Goal: Information Seeking & Learning: Check status

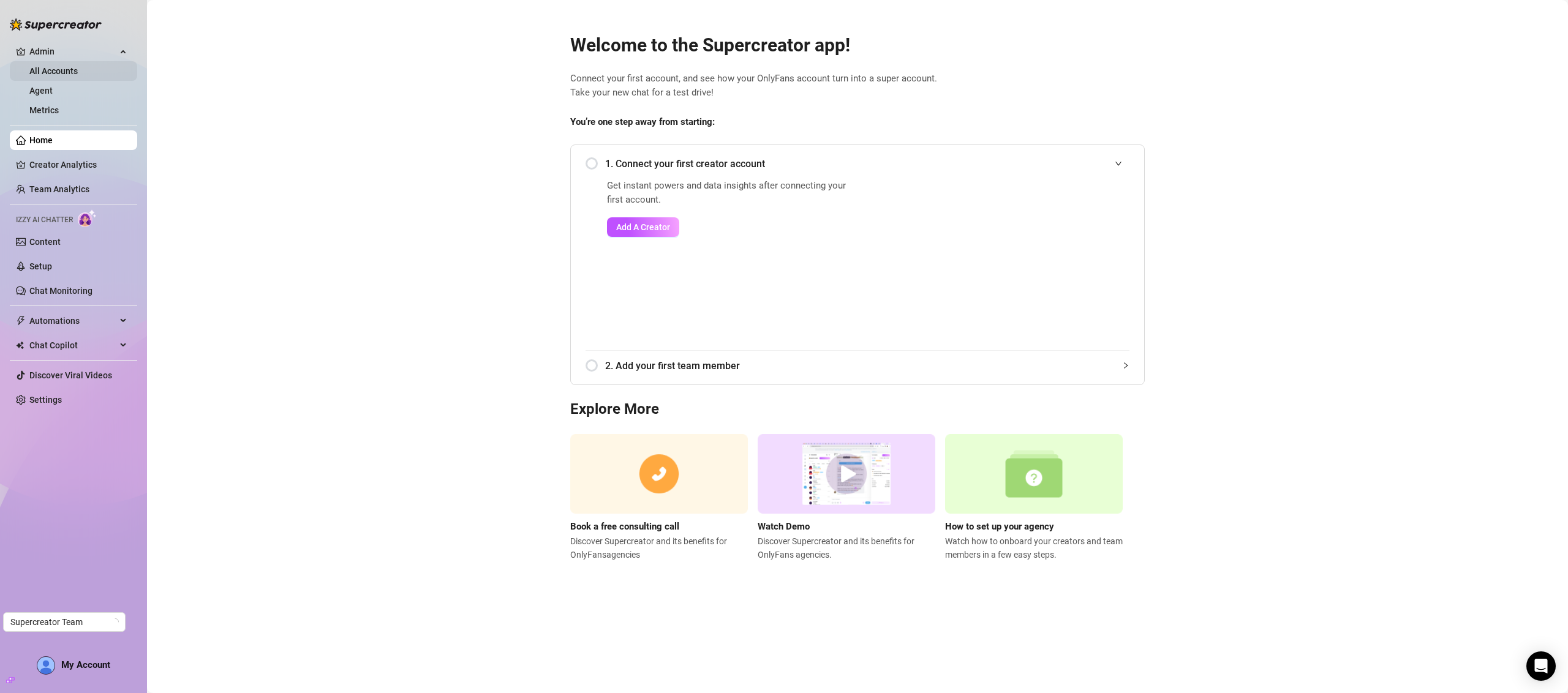
click at [65, 66] on link "All Accounts" at bounding box center [53, 71] width 48 height 10
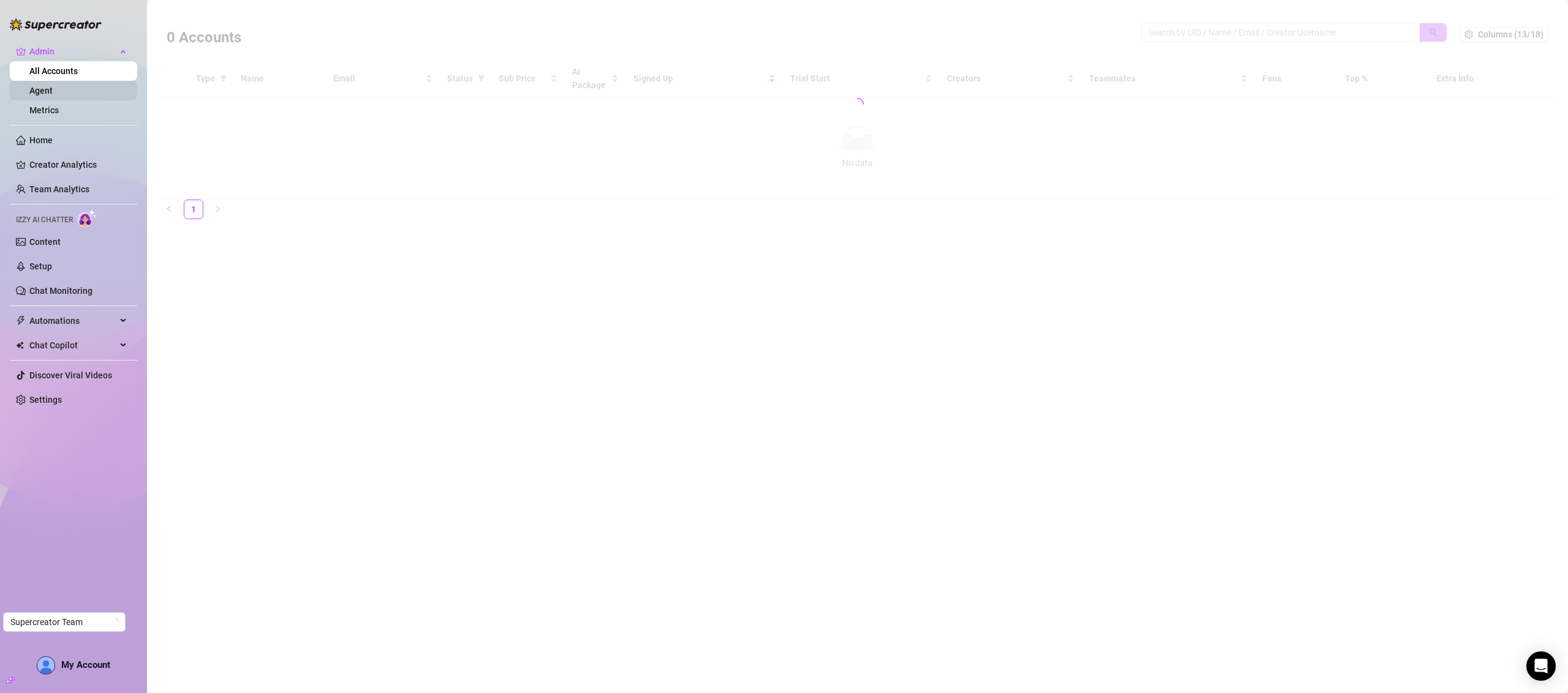
click at [48, 91] on link "Agent" at bounding box center [40, 91] width 23 height 10
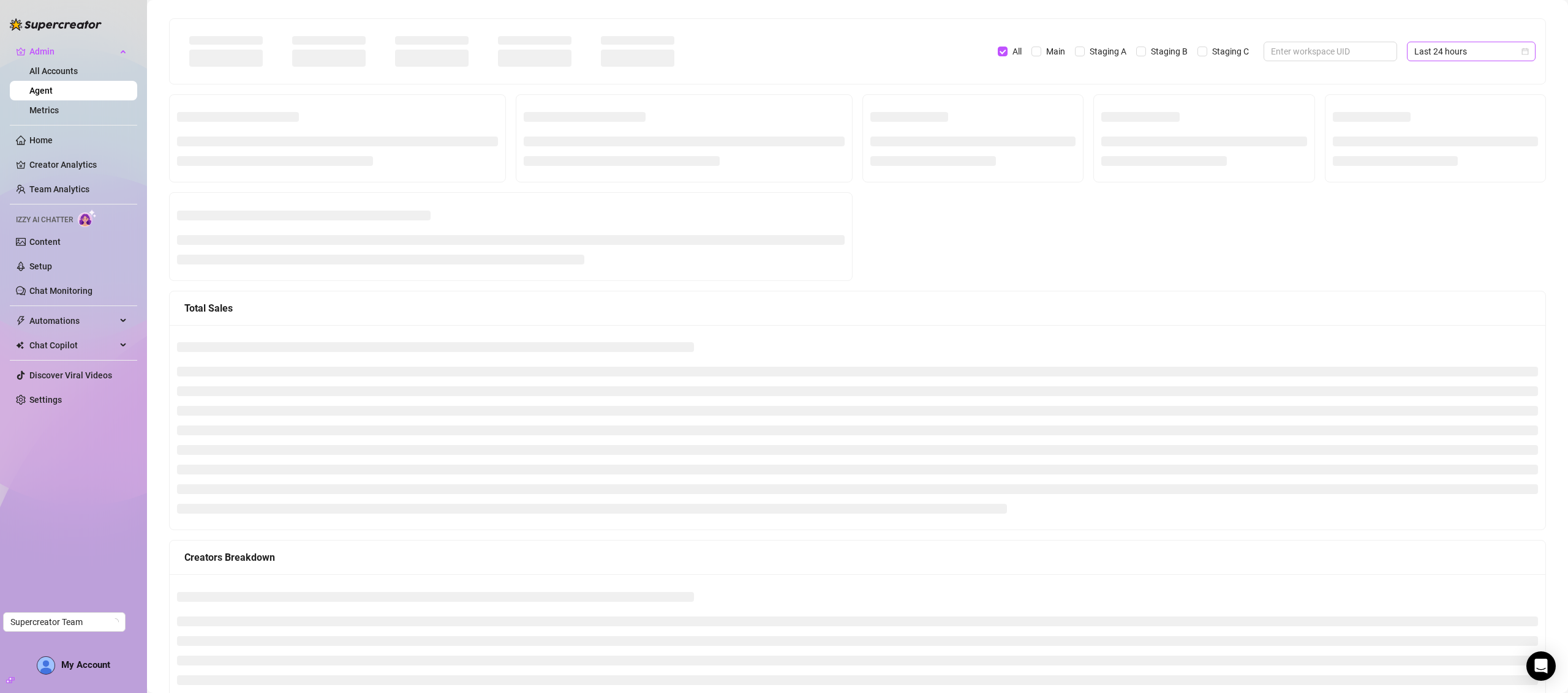
click at [1424, 53] on span "Last 24 hours" at bounding box center [1471, 52] width 114 height 19
click at [1445, 98] on div "Last 7 days" at bounding box center [1459, 95] width 109 height 13
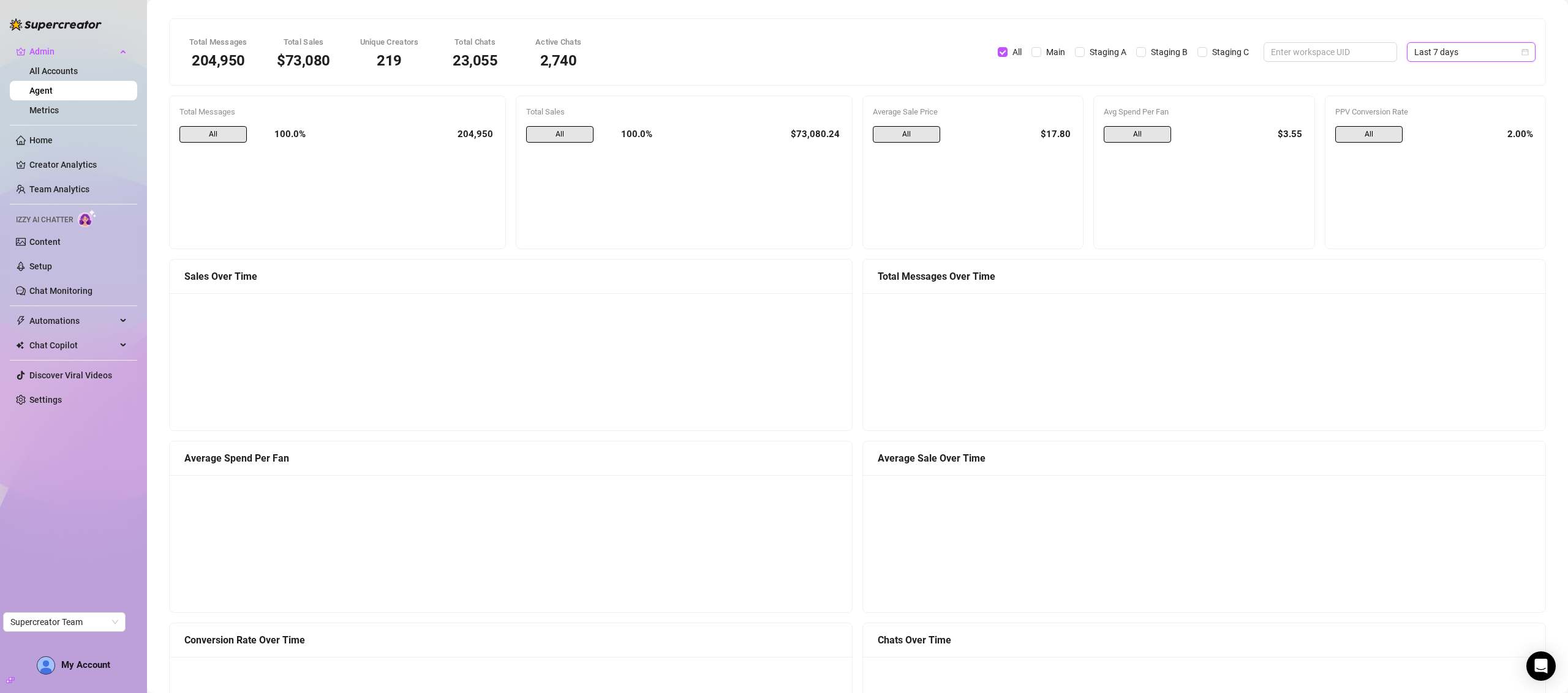
click at [1444, 49] on span "Last 7 days" at bounding box center [1471, 52] width 114 height 19
click at [1425, 154] on div "Custom date" at bounding box center [1459, 156] width 109 height 13
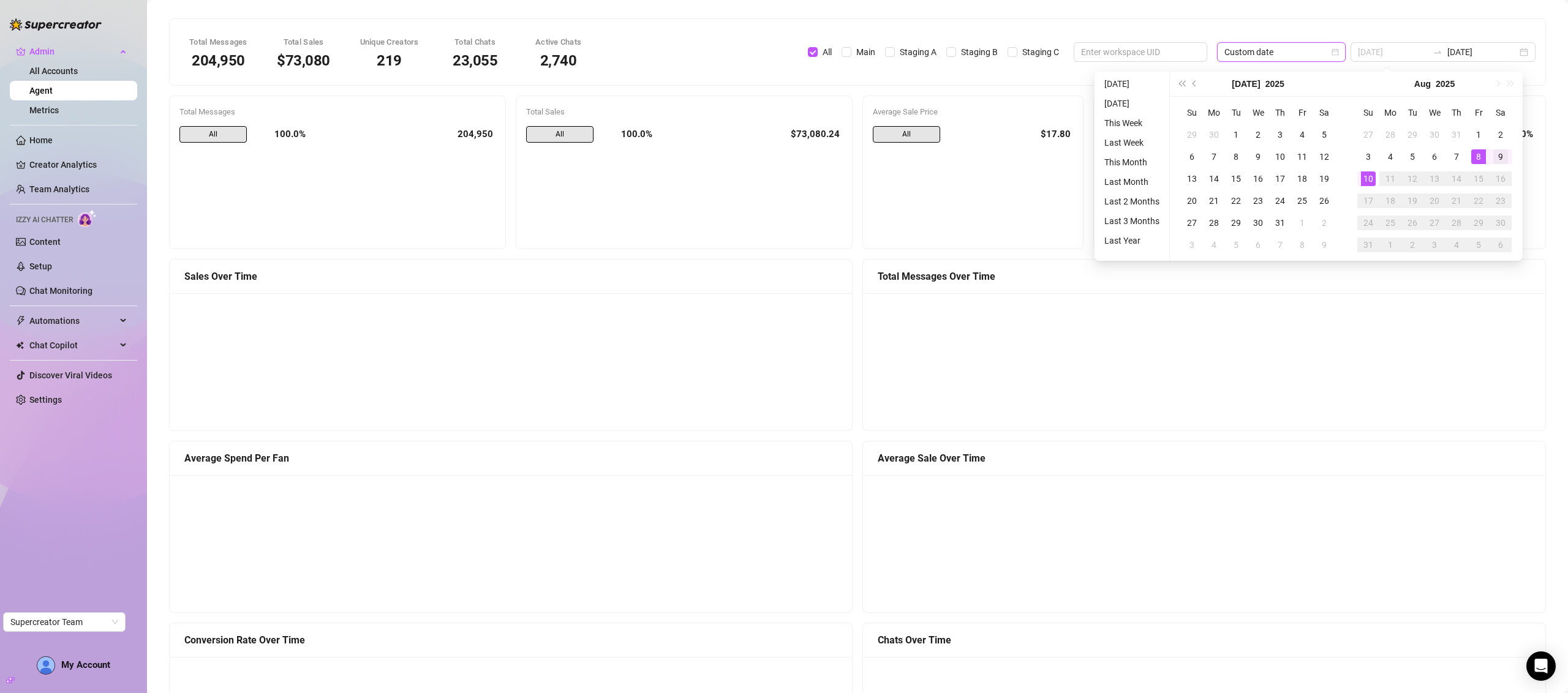
type input "[DATE]"
click at [1504, 157] on div "9" at bounding box center [1500, 157] width 15 height 15
type input "[DATE]"
click at [1371, 154] on div "3" at bounding box center [1368, 157] width 15 height 15
type input "[DATE]"
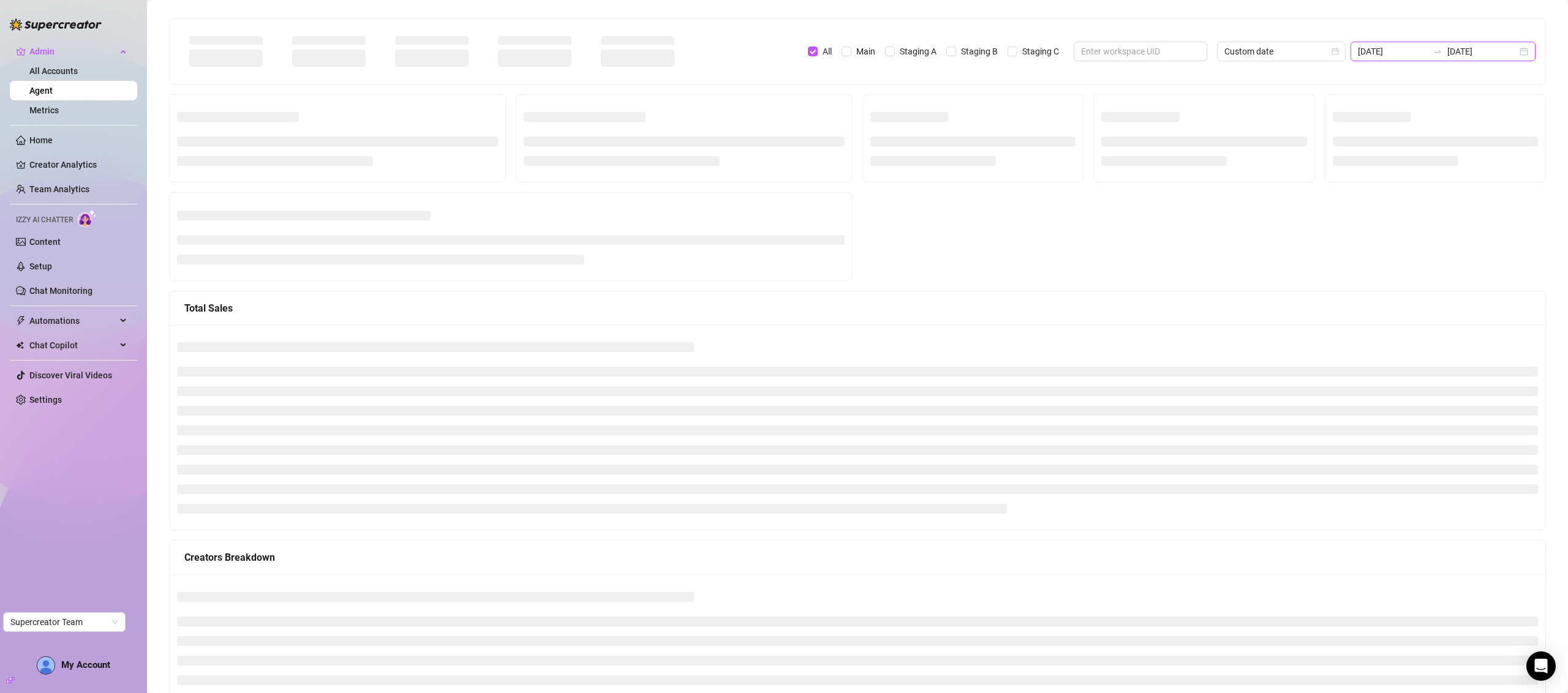
click at [1487, 49] on input "[DATE]" at bounding box center [1482, 52] width 69 height 13
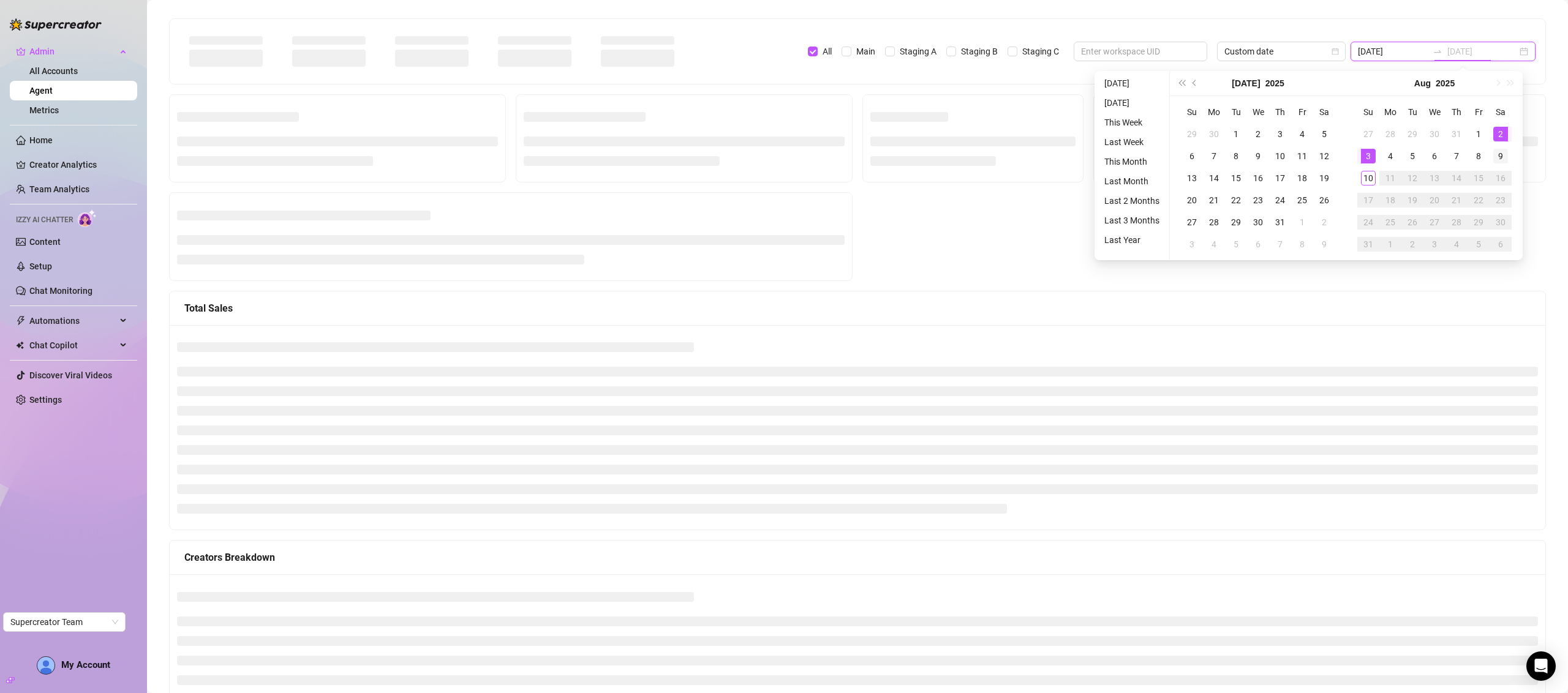
type input "[DATE]"
click at [1497, 150] on div "9" at bounding box center [1500, 156] width 15 height 15
type input "[DATE]"
click at [1502, 132] on div "2" at bounding box center [1500, 134] width 15 height 15
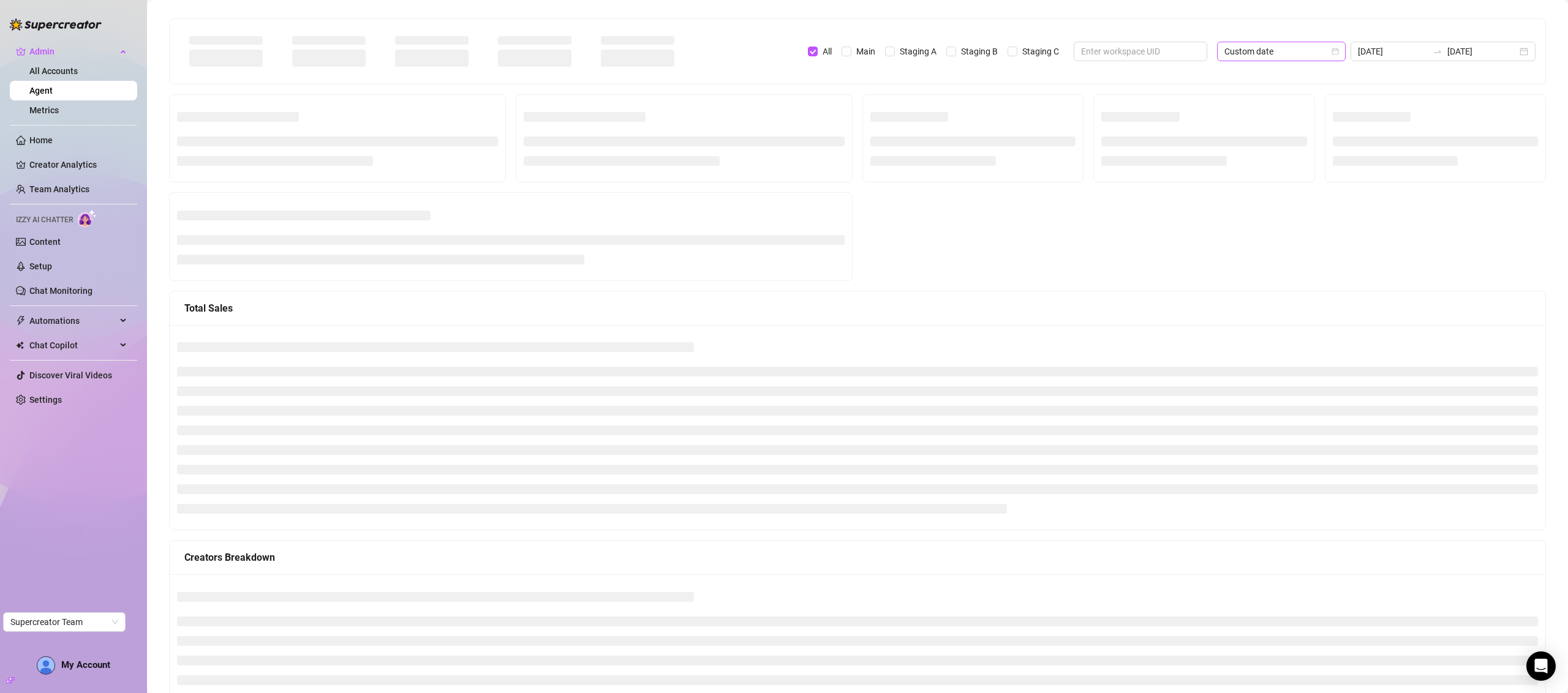
click at [1295, 50] on span "Custom date" at bounding box center [1281, 52] width 114 height 19
click at [1138, 49] on input "text" at bounding box center [1135, 52] width 109 height 13
click at [1107, 48] on input "text" at bounding box center [1135, 52] width 109 height 13
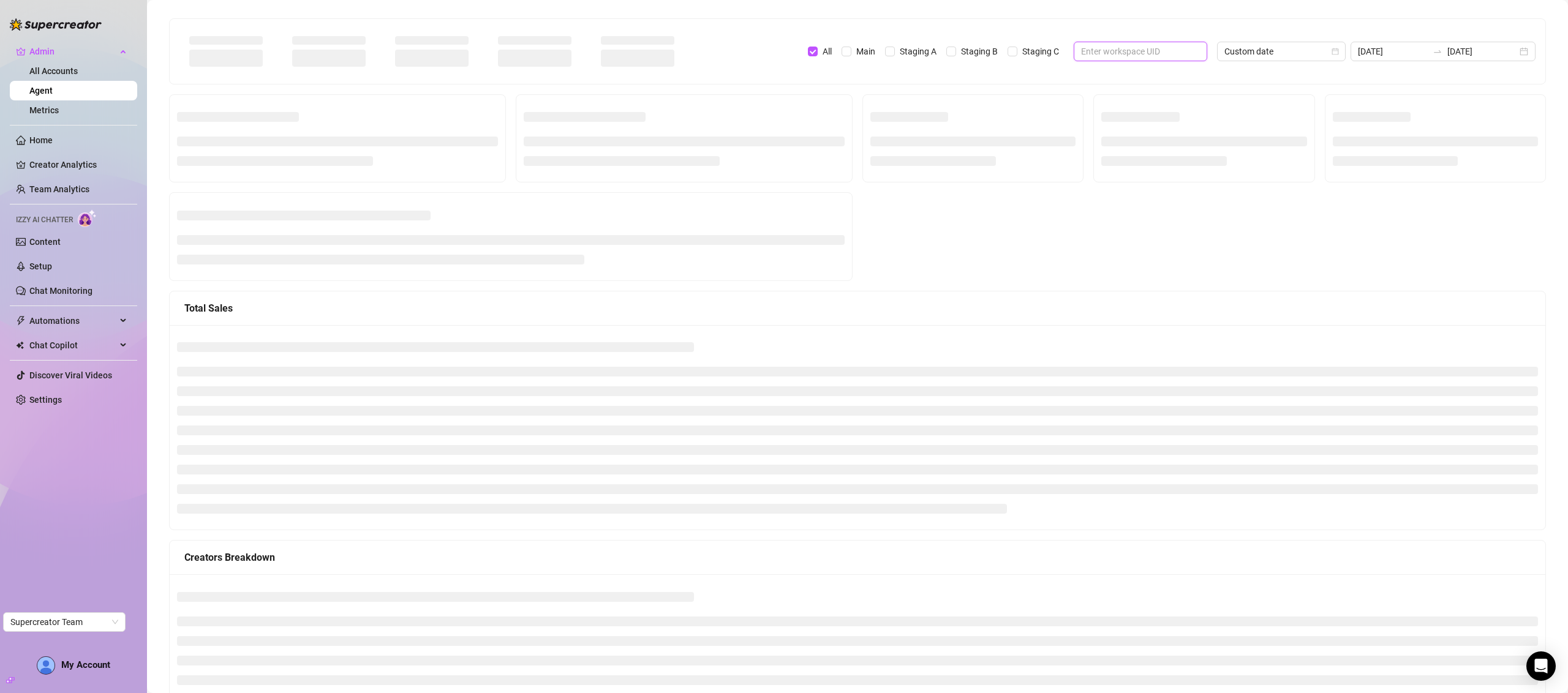
click at [1107, 48] on input "text" at bounding box center [1135, 52] width 109 height 13
click at [1132, 50] on input "text" at bounding box center [1135, 52] width 109 height 13
click at [1132, 50] on input "text" at bounding box center [1135, 52] width 109 height 13
click at [1133, 50] on input "text" at bounding box center [1135, 52] width 109 height 13
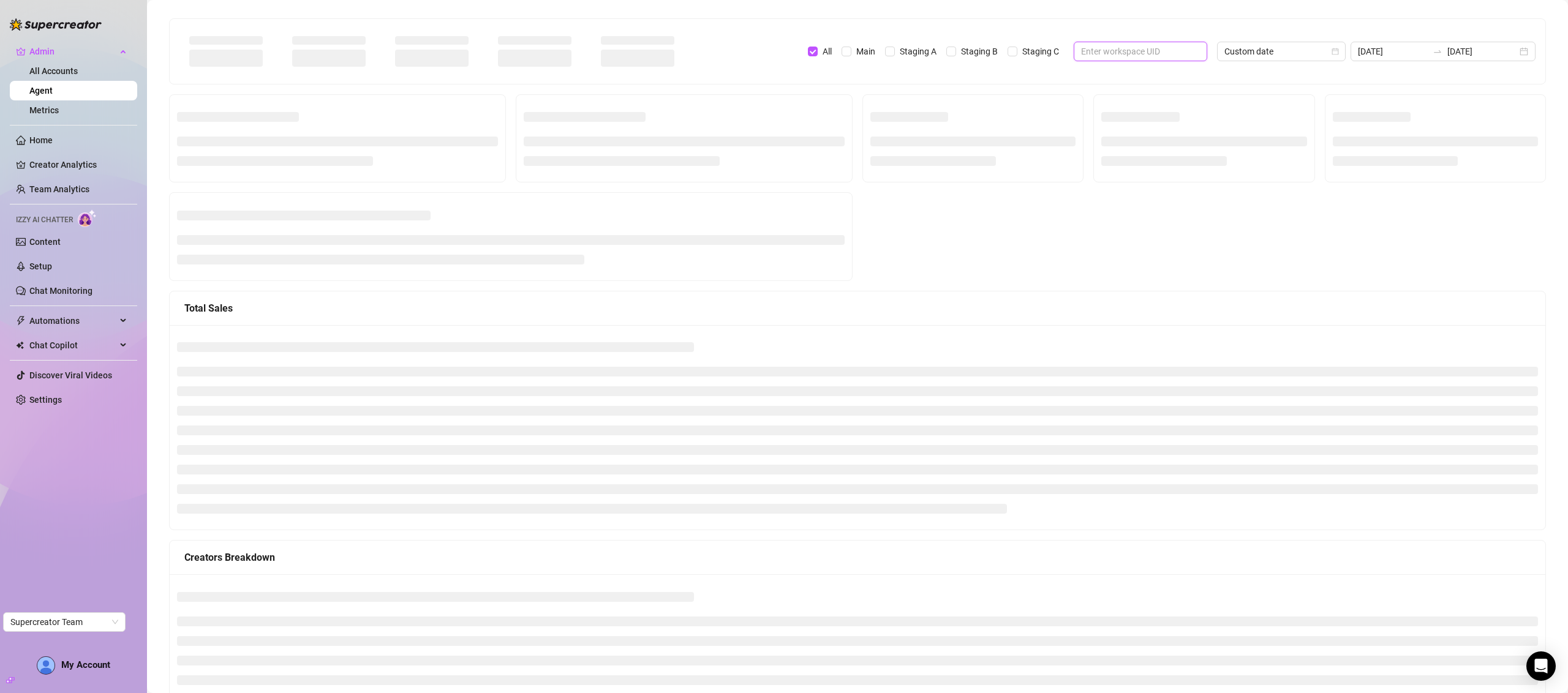
click at [1130, 49] on input "text" at bounding box center [1135, 52] width 109 height 13
click at [1132, 50] on input "text" at bounding box center [1135, 52] width 109 height 13
click at [1131, 51] on input "text" at bounding box center [1135, 52] width 109 height 13
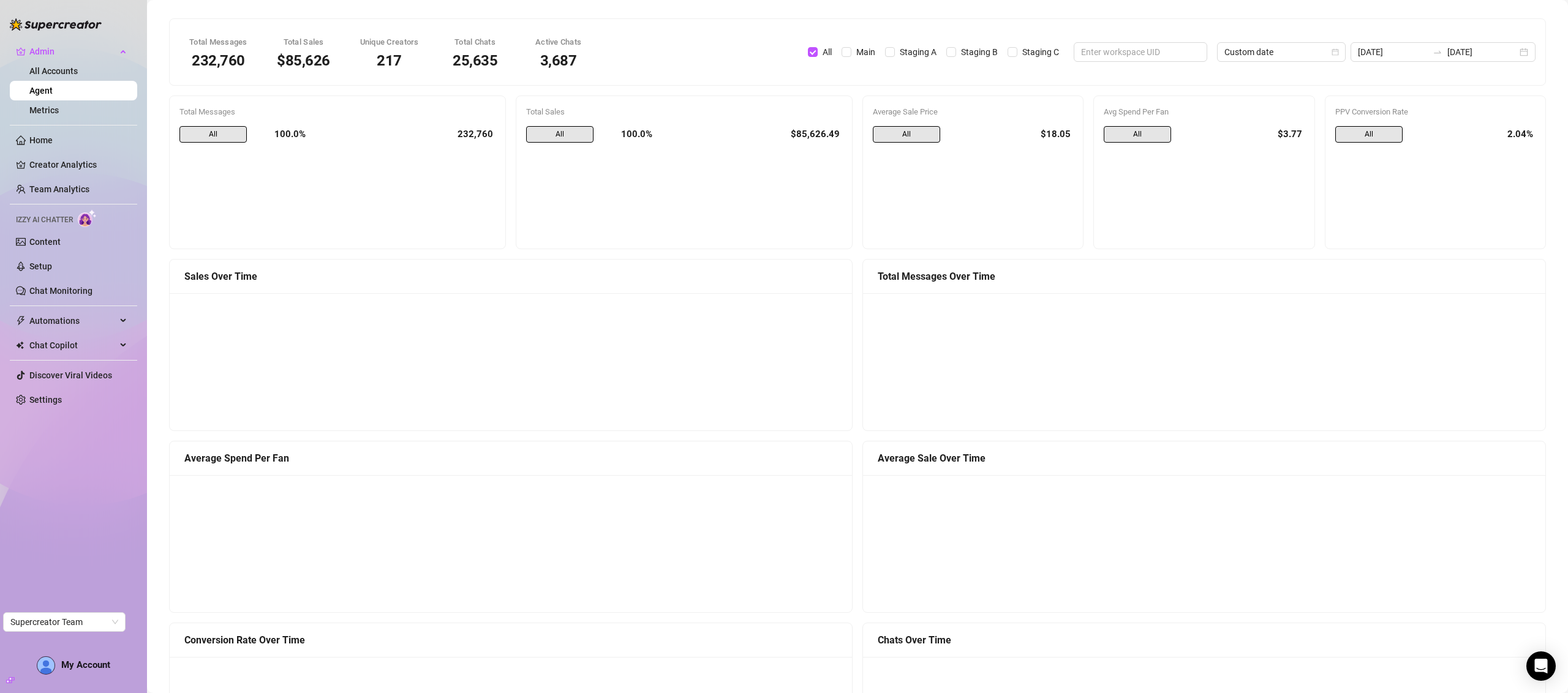
click at [475, 132] on div "232,760" at bounding box center [406, 135] width 180 height 17
click at [476, 132] on div "232,760" at bounding box center [406, 135] width 180 height 17
click at [461, 134] on div "232,760" at bounding box center [406, 135] width 180 height 17
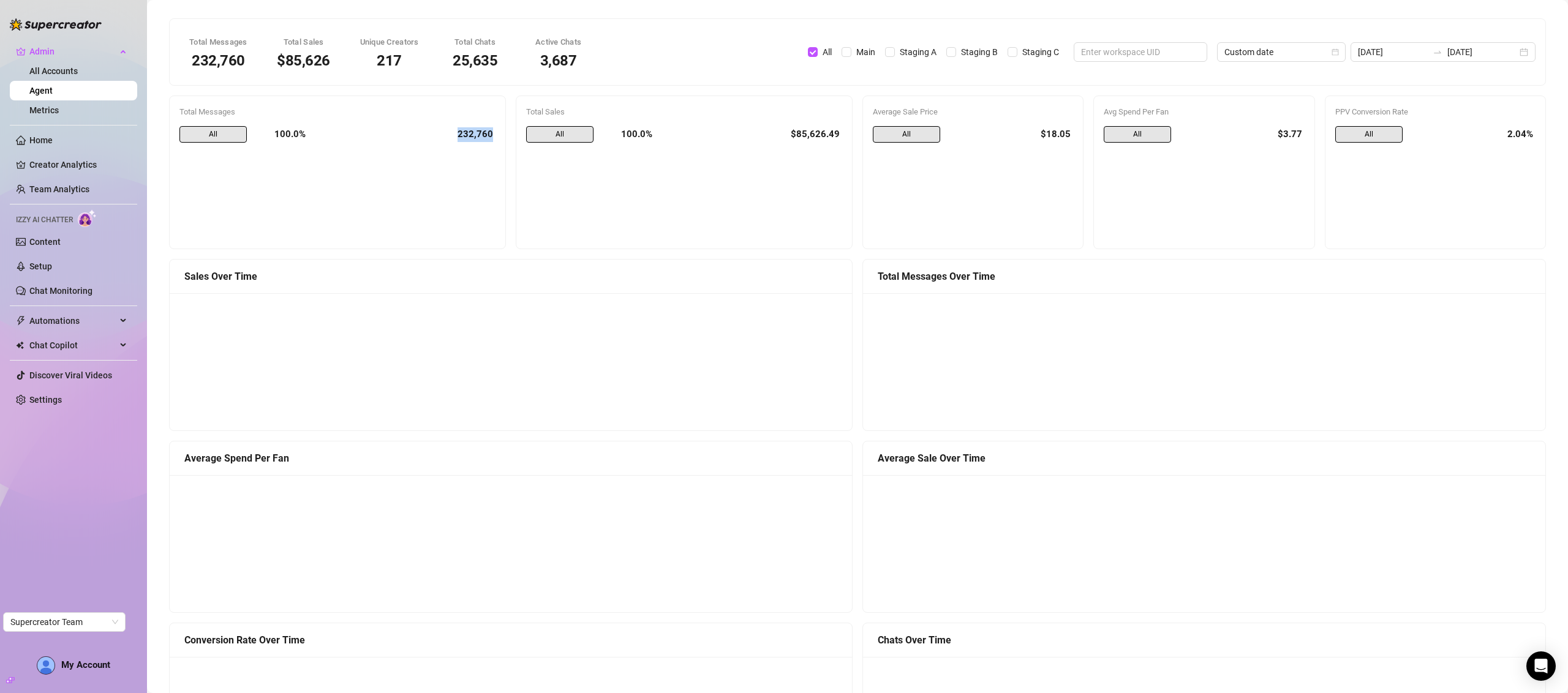
click at [461, 134] on div "232,760" at bounding box center [406, 135] width 180 height 17
click at [429, 134] on div "232,760" at bounding box center [406, 135] width 180 height 17
click at [505, 131] on div "Total Messages All 100.0% 232,760" at bounding box center [338, 172] width 347 height 154
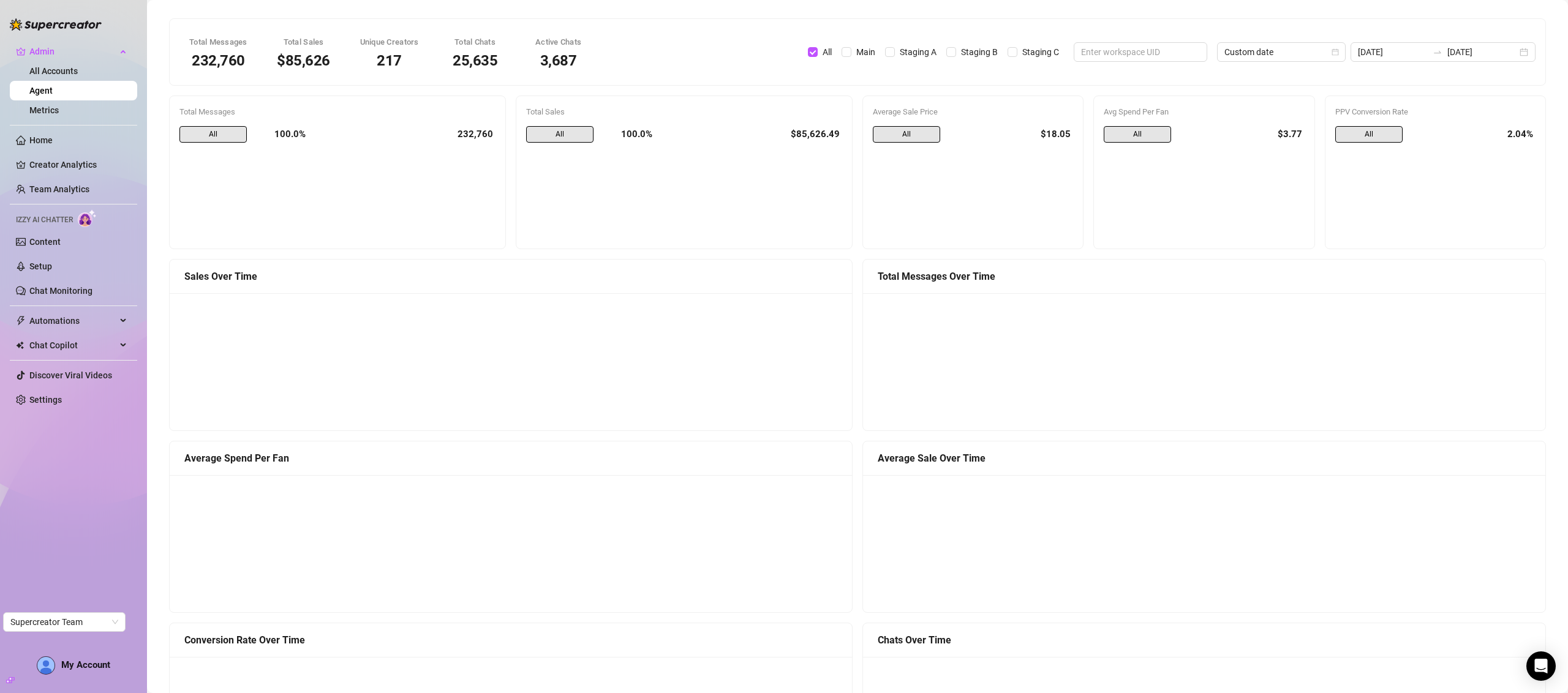
click at [473, 134] on div "232,760" at bounding box center [406, 135] width 180 height 17
drag, startPoint x: 473, startPoint y: 134, endPoint x: 451, endPoint y: 137, distance: 22.2
click at [451, 137] on div "232,760" at bounding box center [406, 135] width 180 height 17
click at [449, 138] on div "232,760" at bounding box center [406, 135] width 180 height 17
drag, startPoint x: 449, startPoint y: 138, endPoint x: 478, endPoint y: 137, distance: 29.0
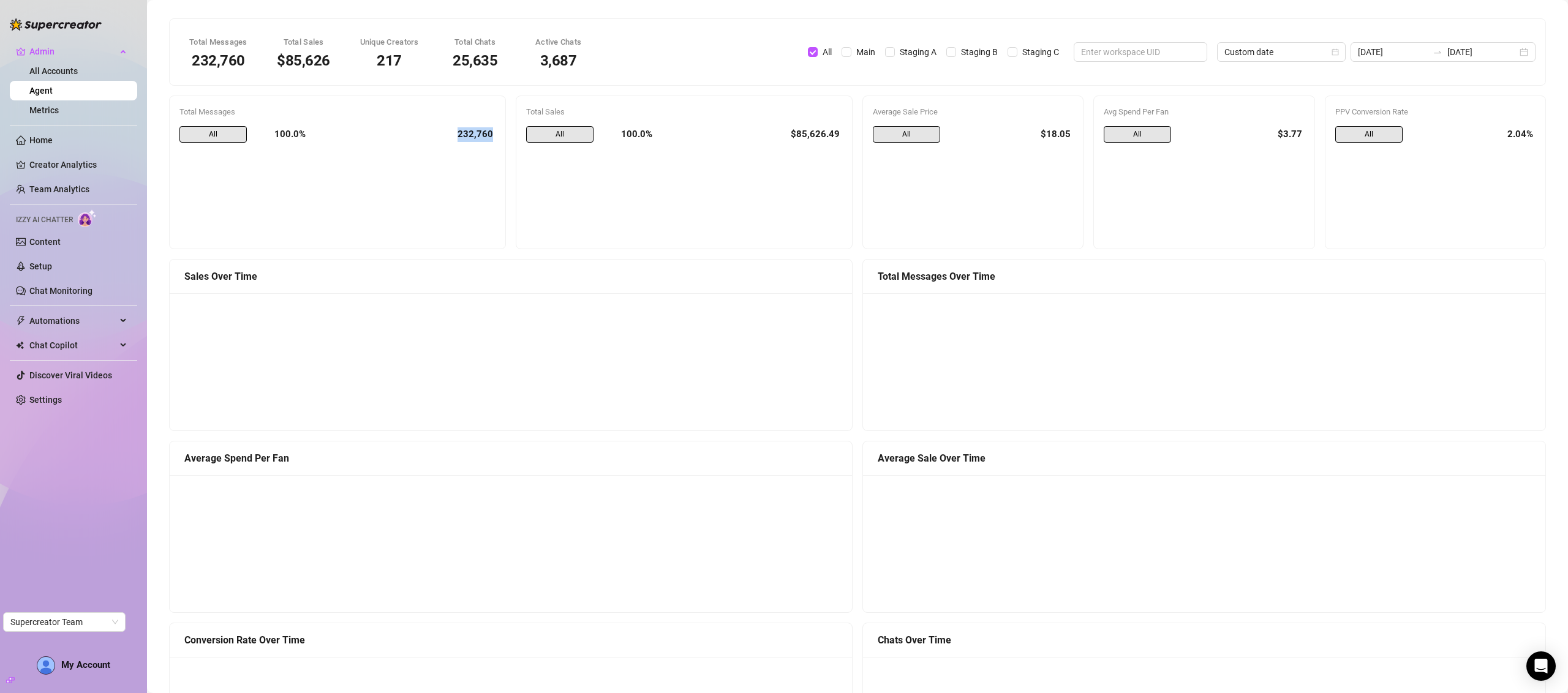
click at [478, 137] on div "232,760" at bounding box center [406, 135] width 180 height 17
drag, startPoint x: 478, startPoint y: 137, endPoint x: 463, endPoint y: 140, distance: 15.3
click at [467, 140] on div "232,760" at bounding box center [406, 135] width 180 height 17
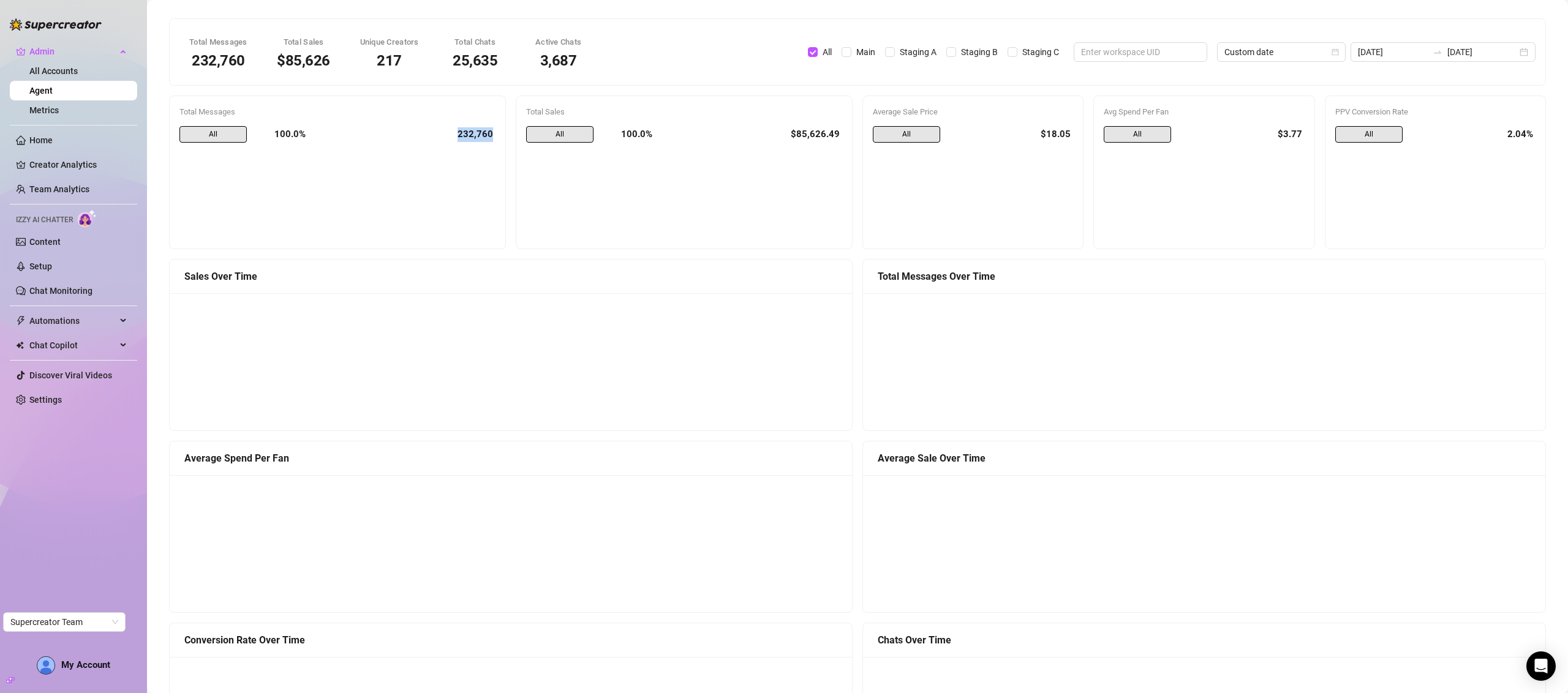
click at [463, 140] on div "232,760" at bounding box center [406, 135] width 180 height 17
click at [800, 136] on div "$85,626.49" at bounding box center [752, 135] width 180 height 17
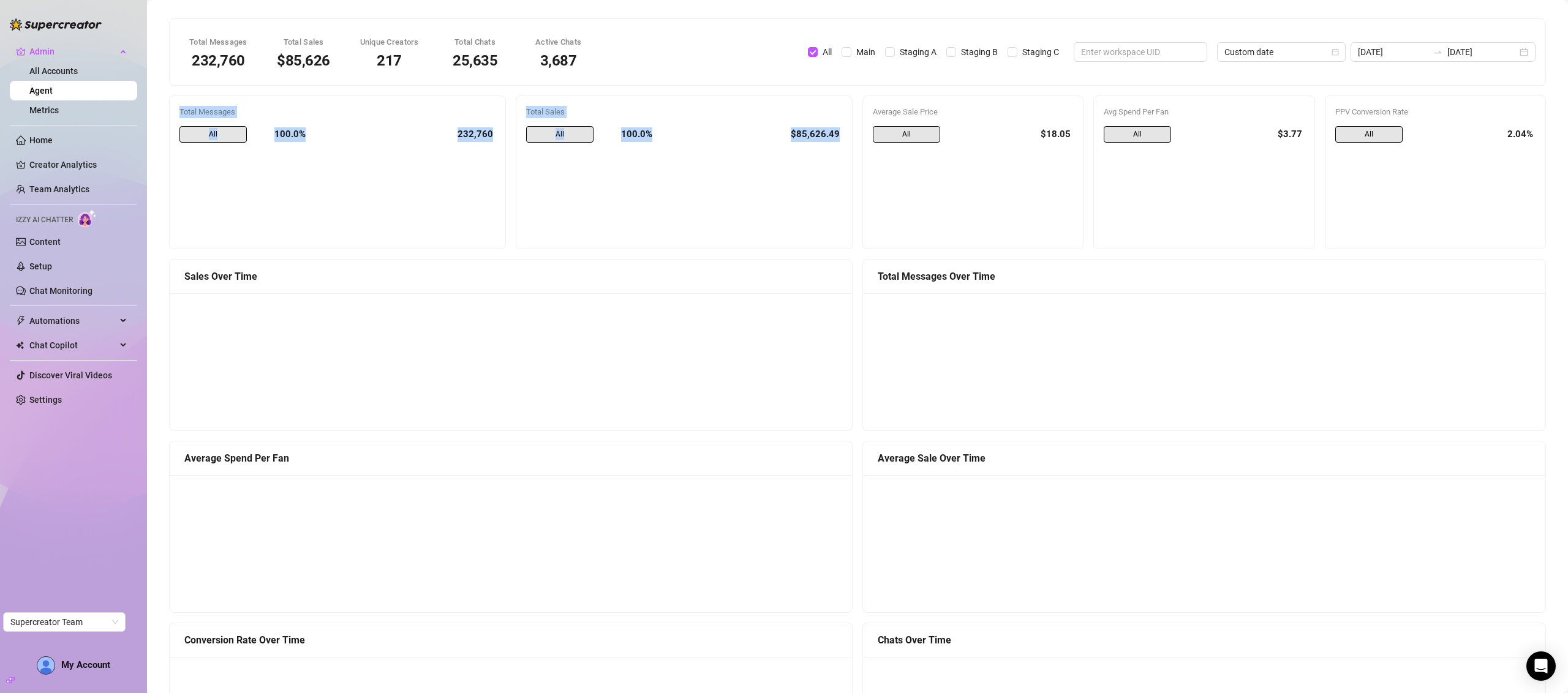
drag, startPoint x: 800, startPoint y: 136, endPoint x: 176, endPoint y: 112, distance: 624.5
click at [176, 112] on div "Total Messages All 100.0% 232,760 Total Sales All 100.0% $85,626.49 Average Sal…" at bounding box center [857, 172] width 1387 height 154
click at [176, 112] on div "Total Messages All 100.0% 232,760" at bounding box center [337, 172] width 336 height 152
drag, startPoint x: 176, startPoint y: 112, endPoint x: 1502, endPoint y: 124, distance: 1326.1
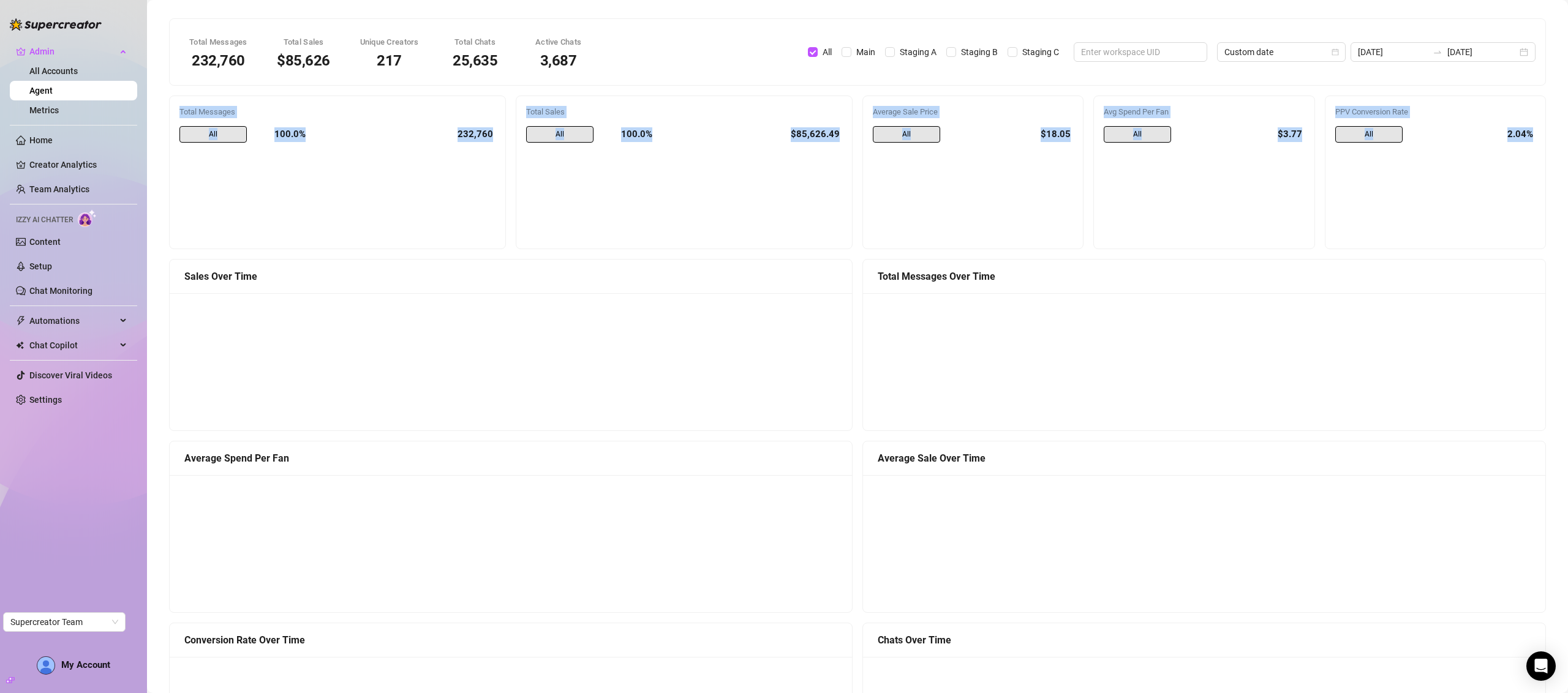
click at [1500, 124] on div "Total Messages All 100.0% 232,760 Total Sales All 100.0% $85,626.49 Average Sal…" at bounding box center [857, 172] width 1387 height 154
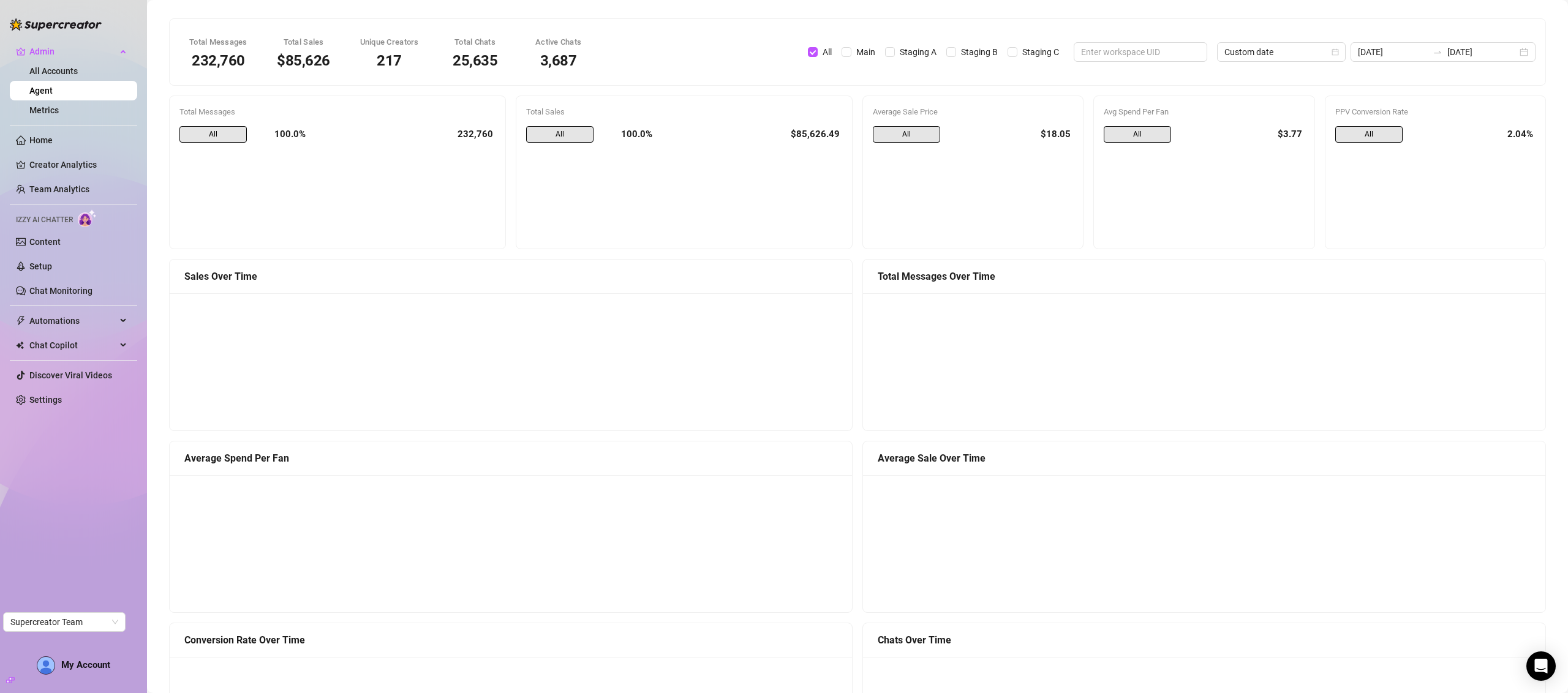
click at [1513, 135] on div "2.04%" at bounding box center [1474, 135] width 123 height 17
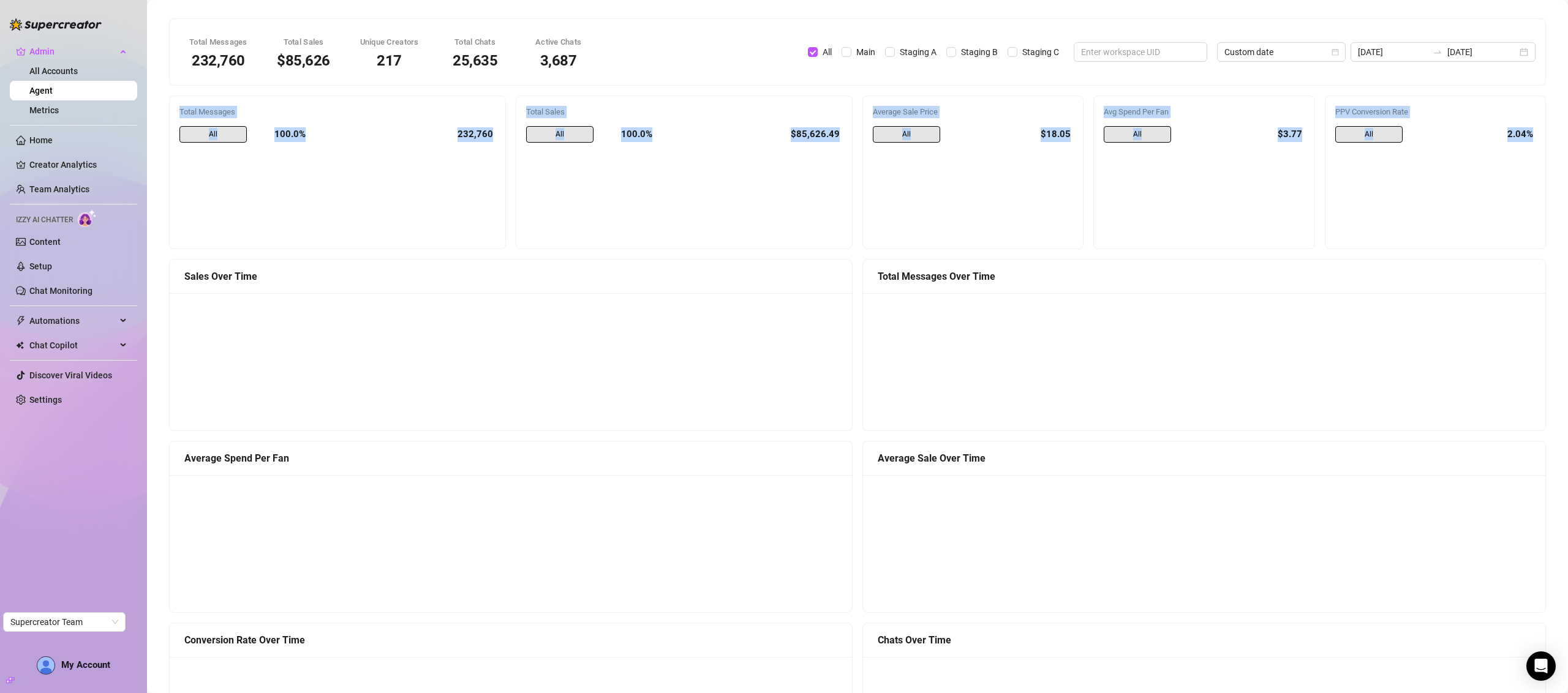
drag, startPoint x: 1513, startPoint y: 135, endPoint x: 291, endPoint y: 119, distance: 1222.1
click at [291, 119] on div "Total Messages All 100.0% 232,760 Total Sales All 100.0% $85,626.49 Average Sal…" at bounding box center [857, 172] width 1387 height 154
click at [291, 119] on div "Total Messages All 100.0% 232,760" at bounding box center [337, 172] width 316 height 133
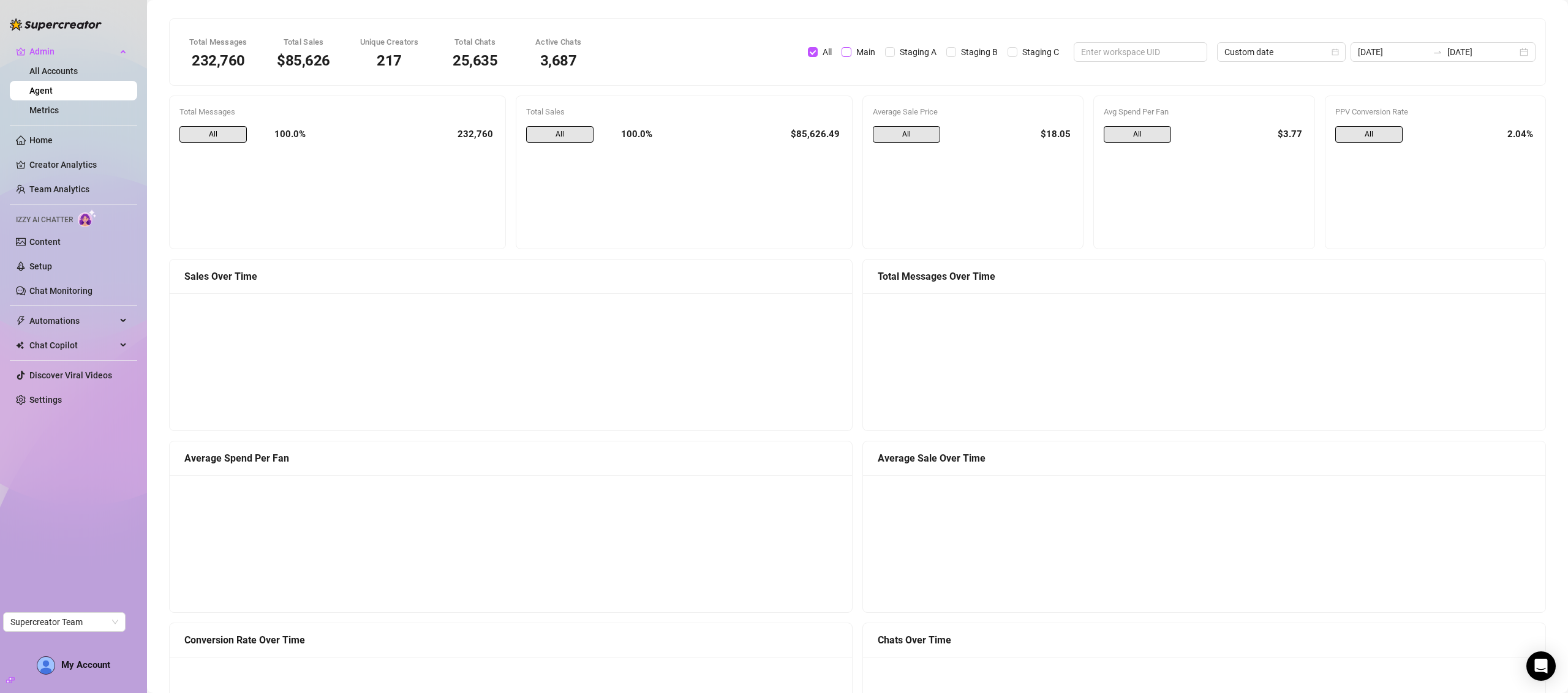
click at [874, 52] on span "Main" at bounding box center [865, 52] width 28 height 13
click at [851, 52] on input "Main" at bounding box center [846, 52] width 10 height 10
click at [878, 54] on span "Main" at bounding box center [865, 52] width 28 height 13
click at [851, 54] on input "Main" at bounding box center [846, 52] width 10 height 10
click at [878, 54] on span "Main" at bounding box center [865, 52] width 28 height 13
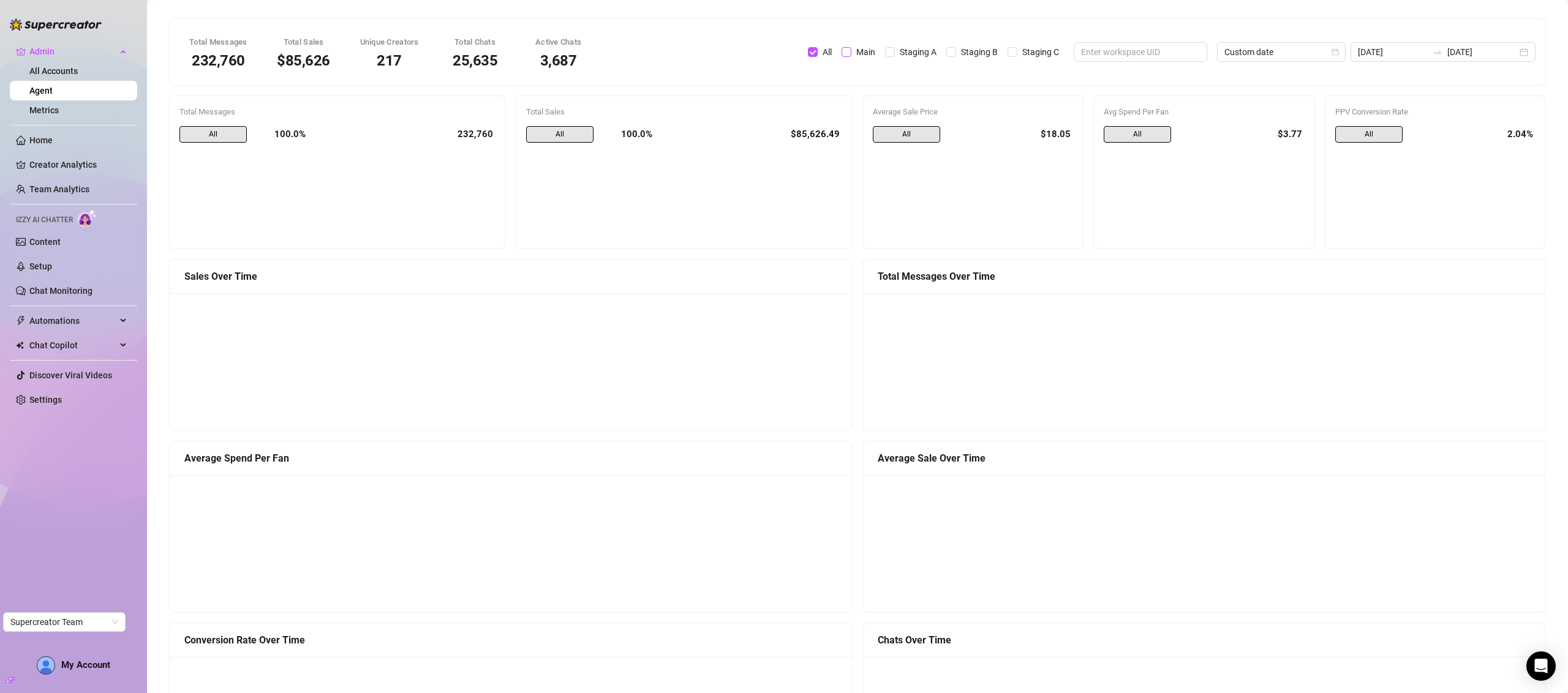
click at [851, 54] on input "Main" at bounding box center [846, 52] width 10 height 10
checkbox input "true"
click at [941, 50] on span "Staging A" at bounding box center [918, 52] width 46 height 13
click at [895, 50] on input "Staging A" at bounding box center [890, 52] width 10 height 10
checkbox input "true"
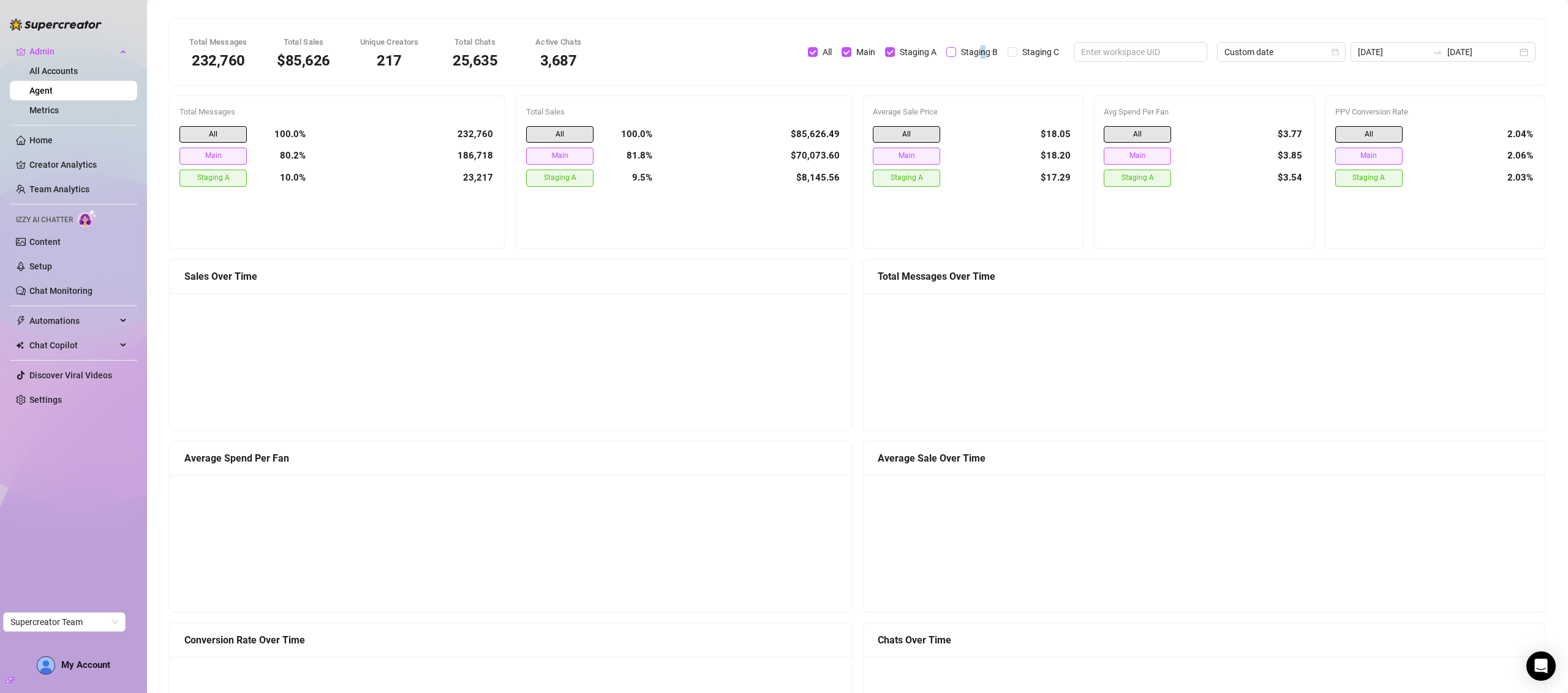
click at [1003, 47] on span "Staging B" at bounding box center [979, 52] width 46 height 13
click at [997, 45] on span "Staging B" at bounding box center [979, 52] width 46 height 13
click at [956, 47] on input "Staging B" at bounding box center [951, 52] width 10 height 10
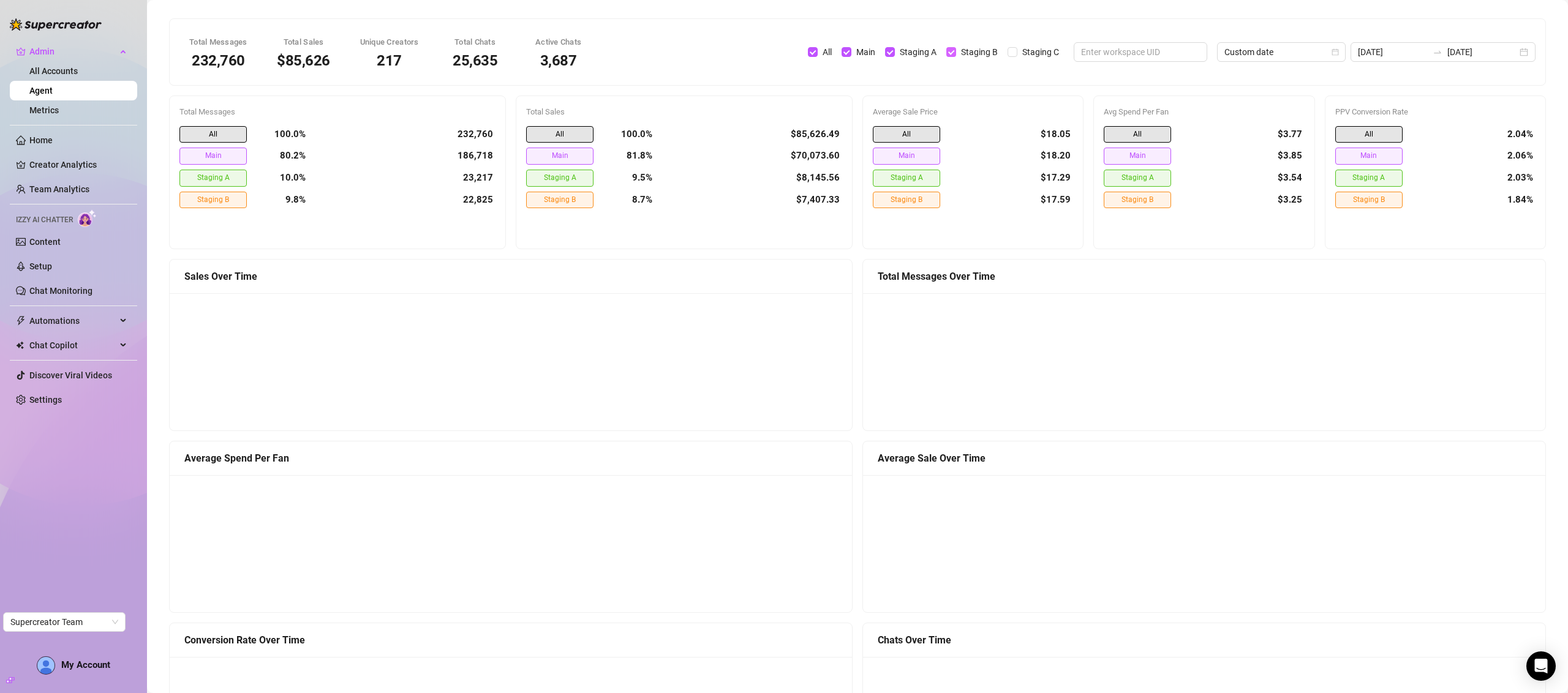
click at [982, 47] on span "Staging B" at bounding box center [979, 52] width 46 height 13
click at [956, 47] on input "Staging B" at bounding box center [951, 52] width 10 height 10
checkbox input "false"
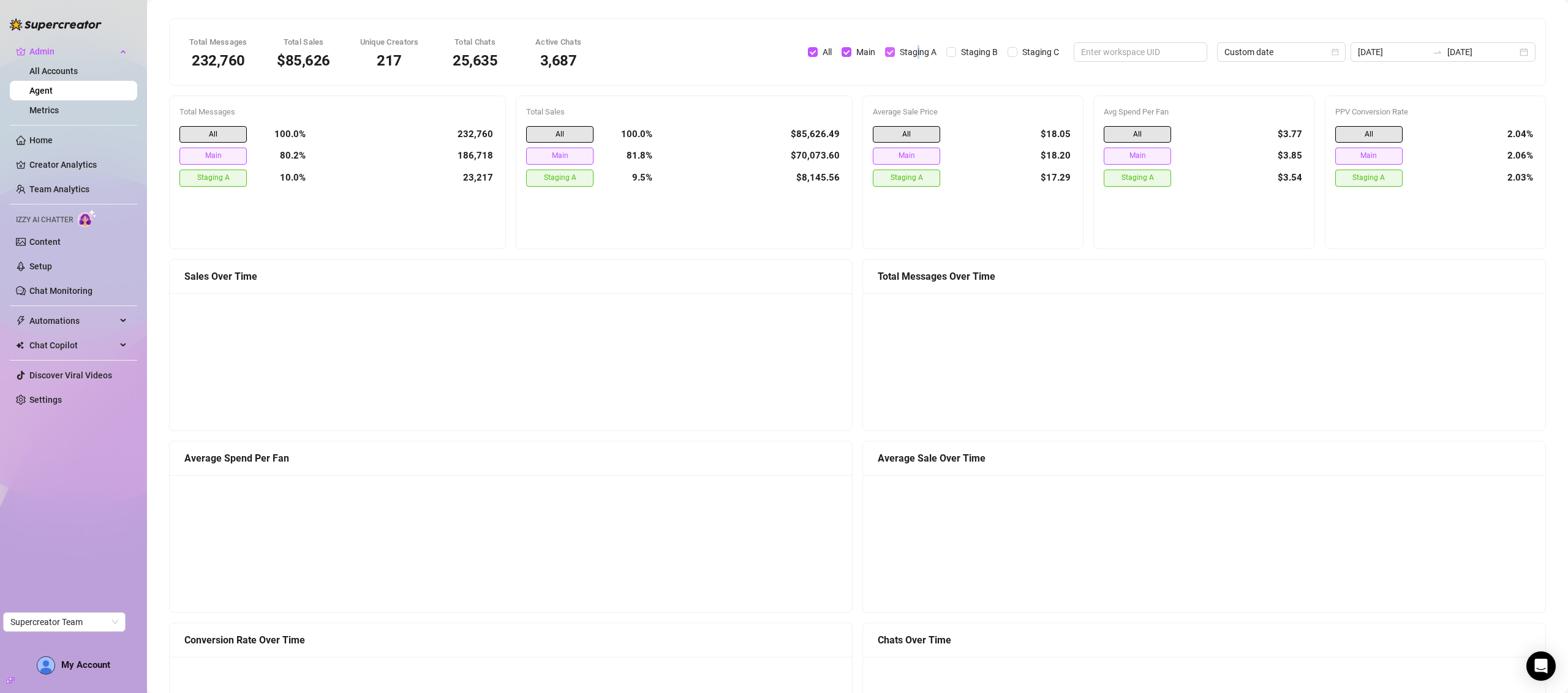
click at [941, 48] on span "Staging A" at bounding box center [918, 52] width 46 height 13
click at [880, 52] on span "Main" at bounding box center [865, 52] width 28 height 13
click at [851, 52] on input "Main" at bounding box center [846, 52] width 10 height 10
checkbox input "false"
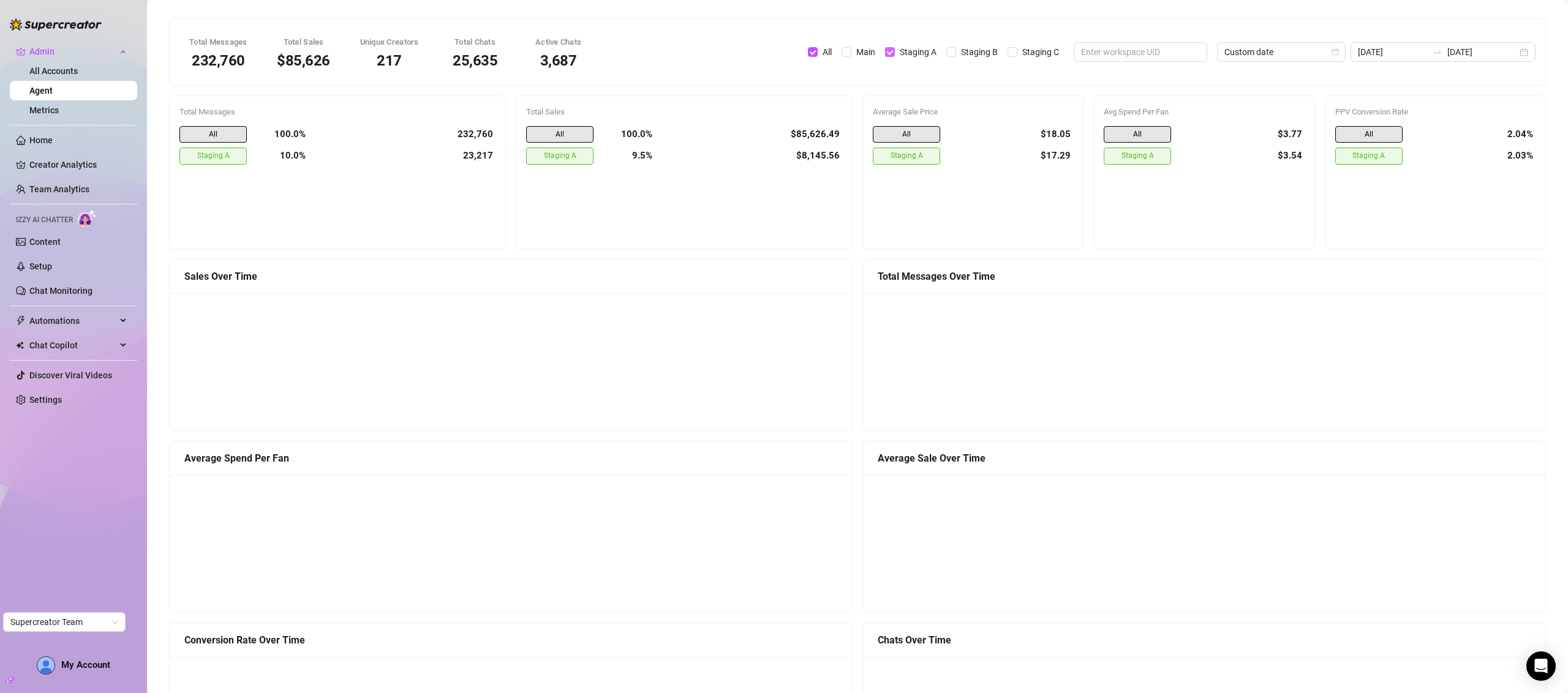
click at [931, 51] on span "Staging A" at bounding box center [918, 52] width 46 height 13
click at [895, 51] on input "Staging A" at bounding box center [890, 52] width 10 height 10
checkbox input "false"
click at [315, 62] on div "$85,626" at bounding box center [303, 61] width 54 height 15
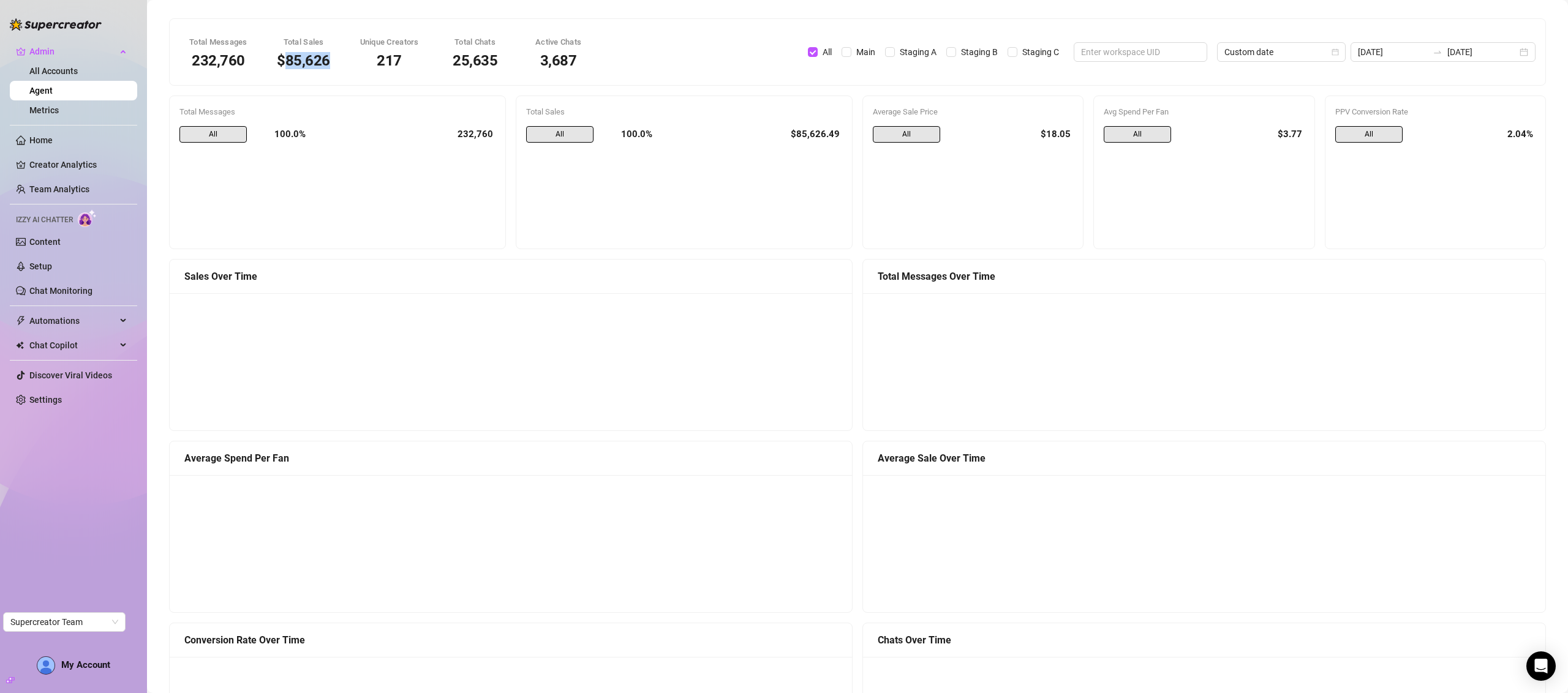
click at [315, 62] on div "$85,626" at bounding box center [303, 61] width 54 height 15
drag, startPoint x: 315, startPoint y: 62, endPoint x: 219, endPoint y: 51, distance: 96.6
click at [219, 51] on div "Total Messages 232,760 Total Sales $85,626 Unique Creators 217 Total Chats 25,6…" at bounding box center [387, 52] width 416 height 46
click at [219, 51] on div "Total Messages 232,760" at bounding box center [218, 52] width 78 height 46
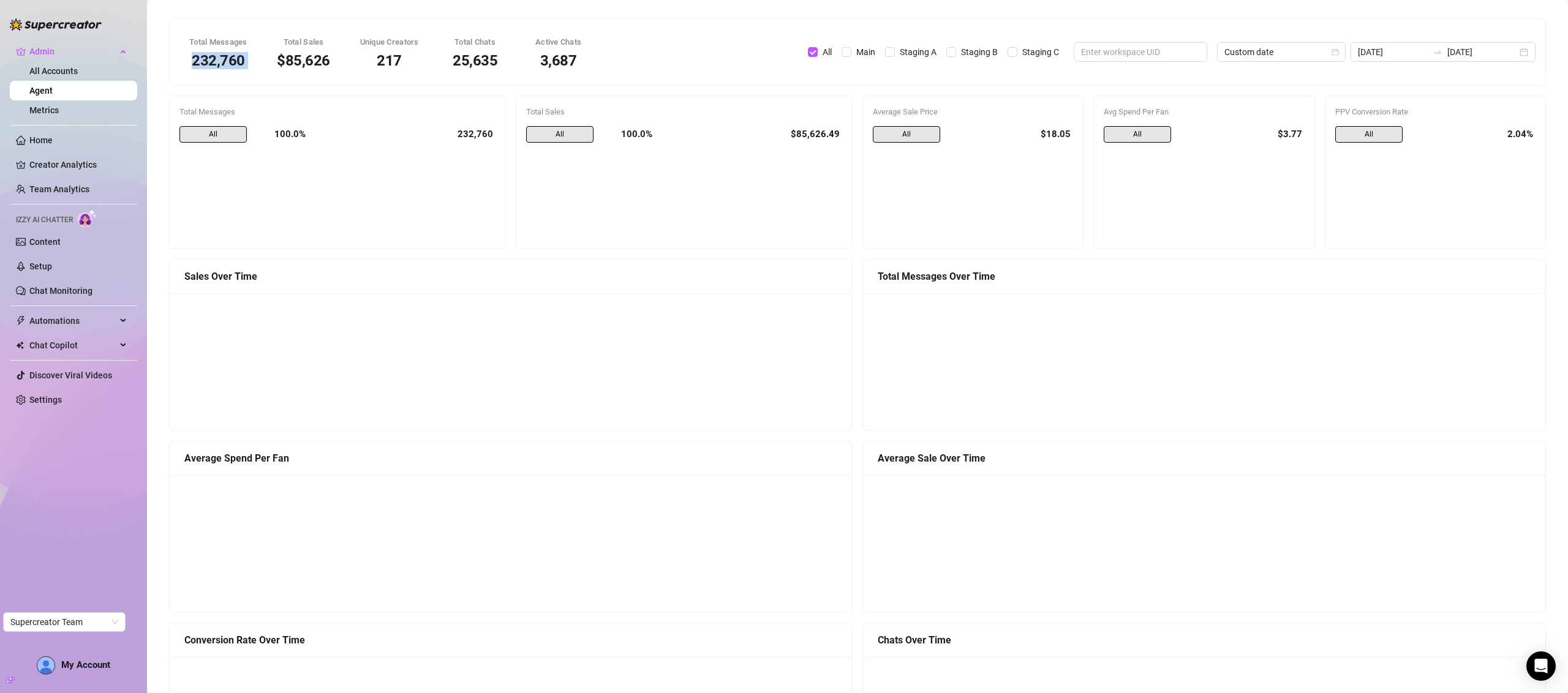
click at [219, 51] on div "Total Messages 232,760" at bounding box center [218, 52] width 78 height 46
click at [210, 37] on div "Total Messages" at bounding box center [218, 42] width 58 height 13
drag, startPoint x: 210, startPoint y: 37, endPoint x: 626, endPoint y: 58, distance: 416.5
click at [626, 58] on div "Total Messages 232,760 Total Sales $85,626 Unique Creators 217 Total Chats 25,6…" at bounding box center [857, 52] width 1371 height 46
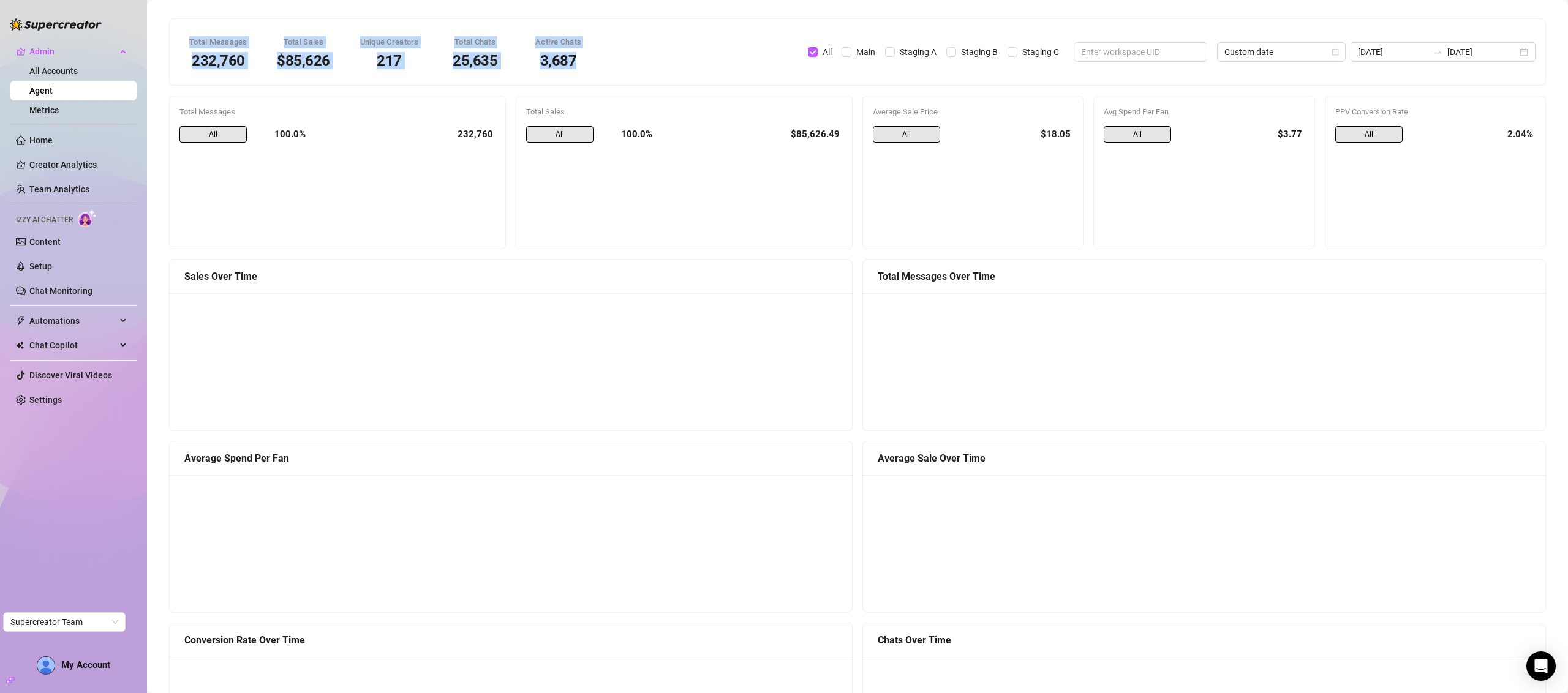
click at [626, 58] on div "Total Messages 232,760 Total Sales $85,626 Unique Creators 217 Total Chats 25,6…" at bounding box center [857, 52] width 1371 height 46
drag, startPoint x: 626, startPoint y: 58, endPoint x: 196, endPoint y: 42, distance: 430.3
click at [196, 42] on div "Total Messages 232,760 Total Sales $85,626 Unique Creators 217 Total Chats 25,6…" at bounding box center [857, 52] width 1371 height 46
click at [196, 42] on div "Total Messages" at bounding box center [218, 42] width 58 height 13
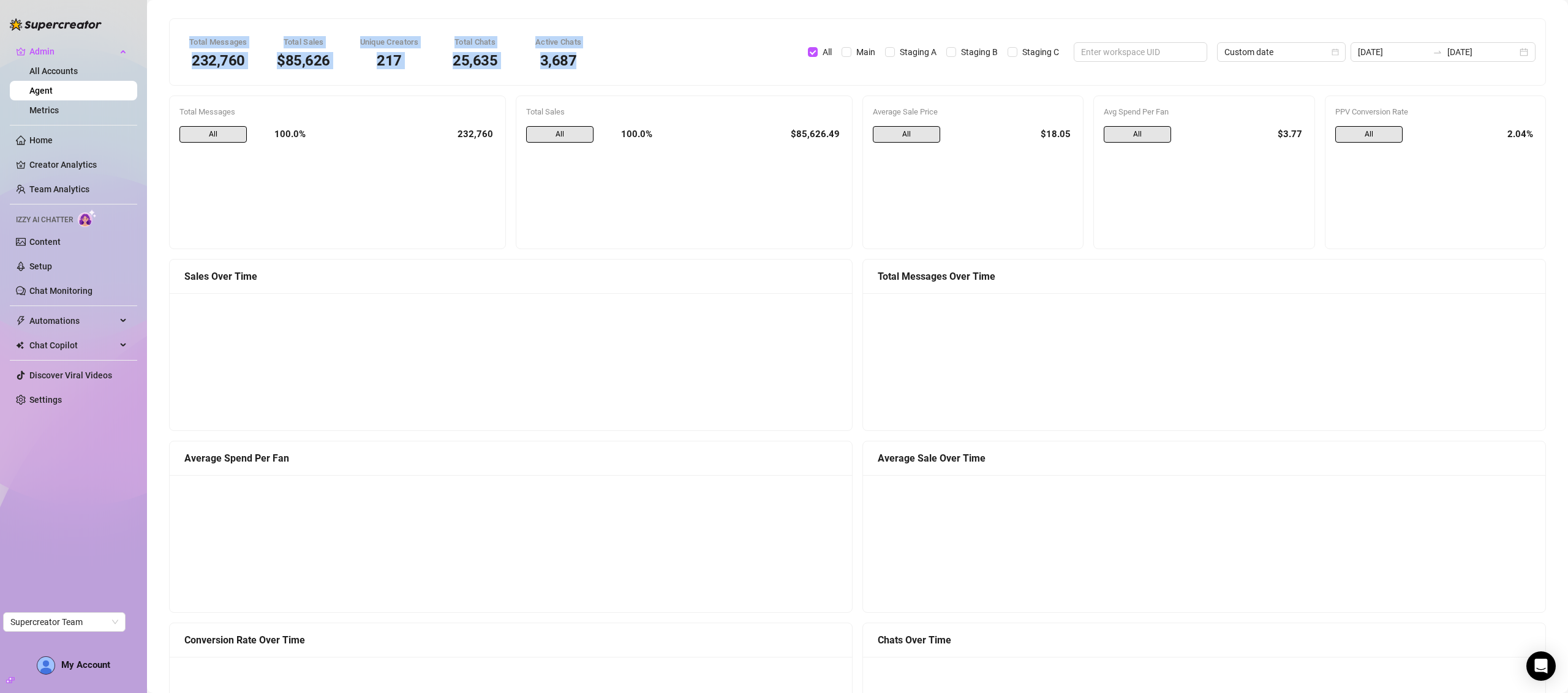
drag, startPoint x: 196, startPoint y: 42, endPoint x: 619, endPoint y: 61, distance: 423.4
click at [619, 61] on div "Total Messages 232,760 Total Sales $85,626 Unique Creators 217 Total Chats 25,6…" at bounding box center [857, 52] width 1371 height 46
drag, startPoint x: 619, startPoint y: 61, endPoint x: 208, endPoint y: 52, distance: 411.1
click at [208, 51] on div "Total Messages 232,760 Total Sales $85,626 Unique Creators 217 Total Chats 25,6…" at bounding box center [857, 52] width 1371 height 46
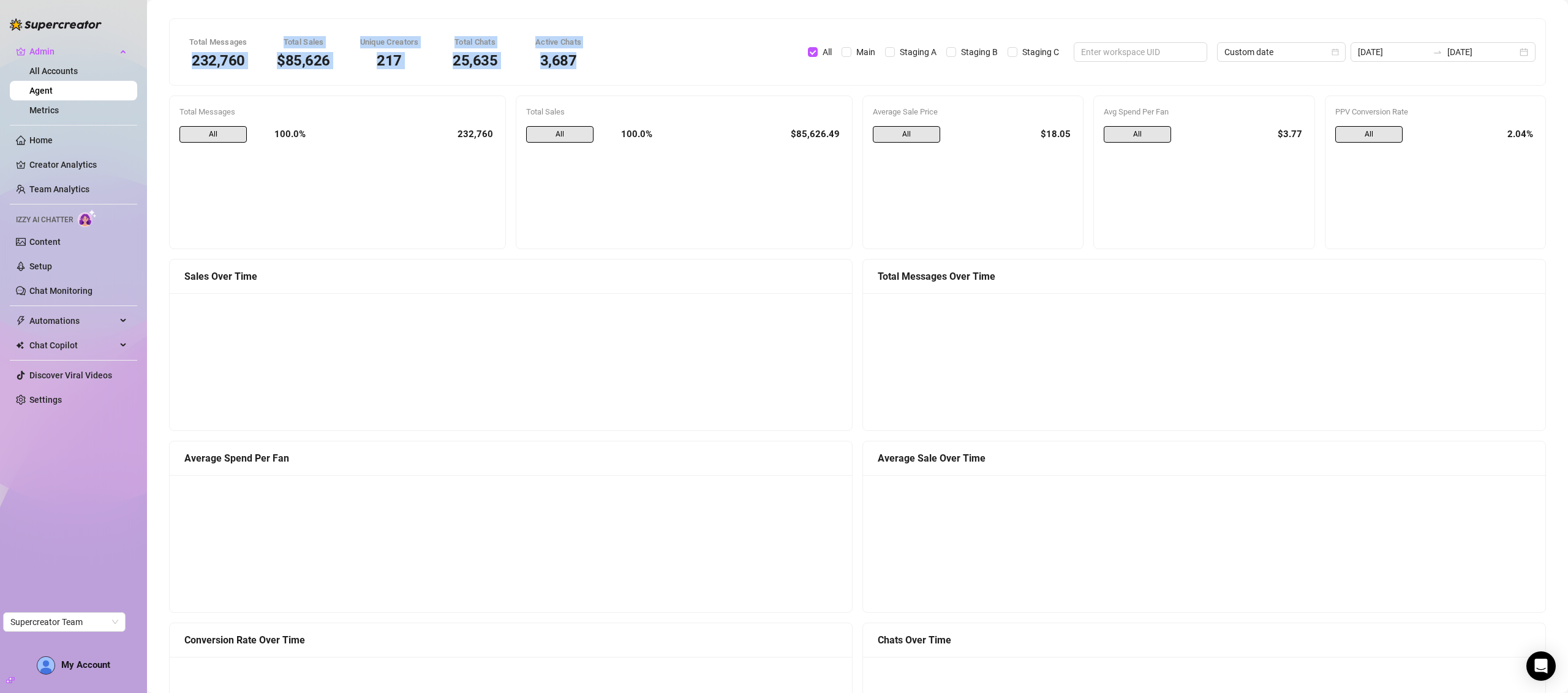
click at [208, 54] on div "232,760" at bounding box center [218, 61] width 58 height 15
drag, startPoint x: 208, startPoint y: 52, endPoint x: 557, endPoint y: 77, distance: 349.9
click at [549, 78] on div "Total Messages 232,760 Total Sales $85,626 Unique Creators 217 Total Chats 25,6…" at bounding box center [857, 52] width 1375 height 66
click at [559, 75] on div "Active Chats 3,687" at bounding box center [558, 52] width 73 height 46
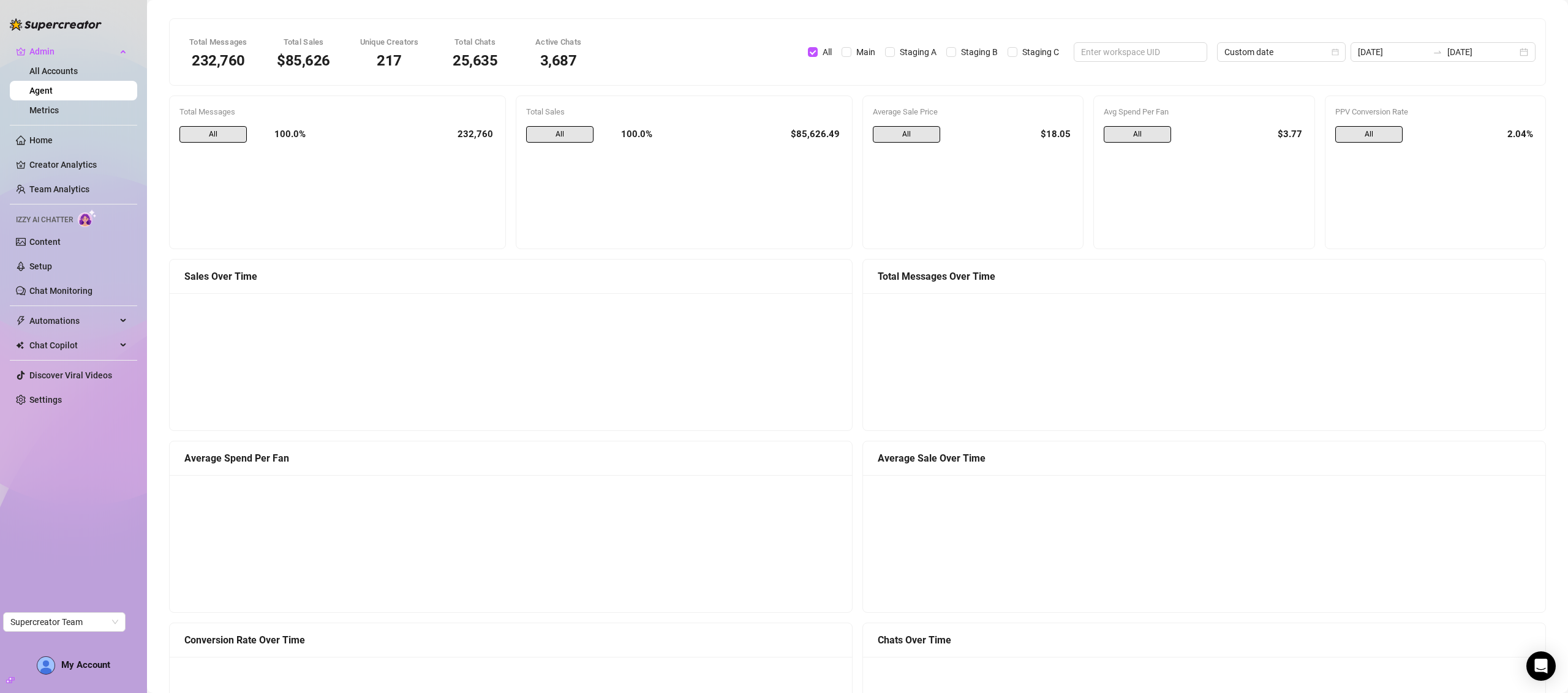
click at [559, 75] on div "Active Chats 3,687" at bounding box center [558, 52] width 73 height 46
drag, startPoint x: 559, startPoint y: 75, endPoint x: 199, endPoint y: 53, distance: 360.7
click at [199, 53] on div "Total Messages 232,760 Total Sales $85,626 Unique Creators 217 Total Chats 25,6…" at bounding box center [387, 52] width 416 height 46
click at [199, 54] on div "232,760" at bounding box center [218, 61] width 58 height 15
click at [195, 44] on div "Total Messages" at bounding box center [218, 42] width 58 height 13
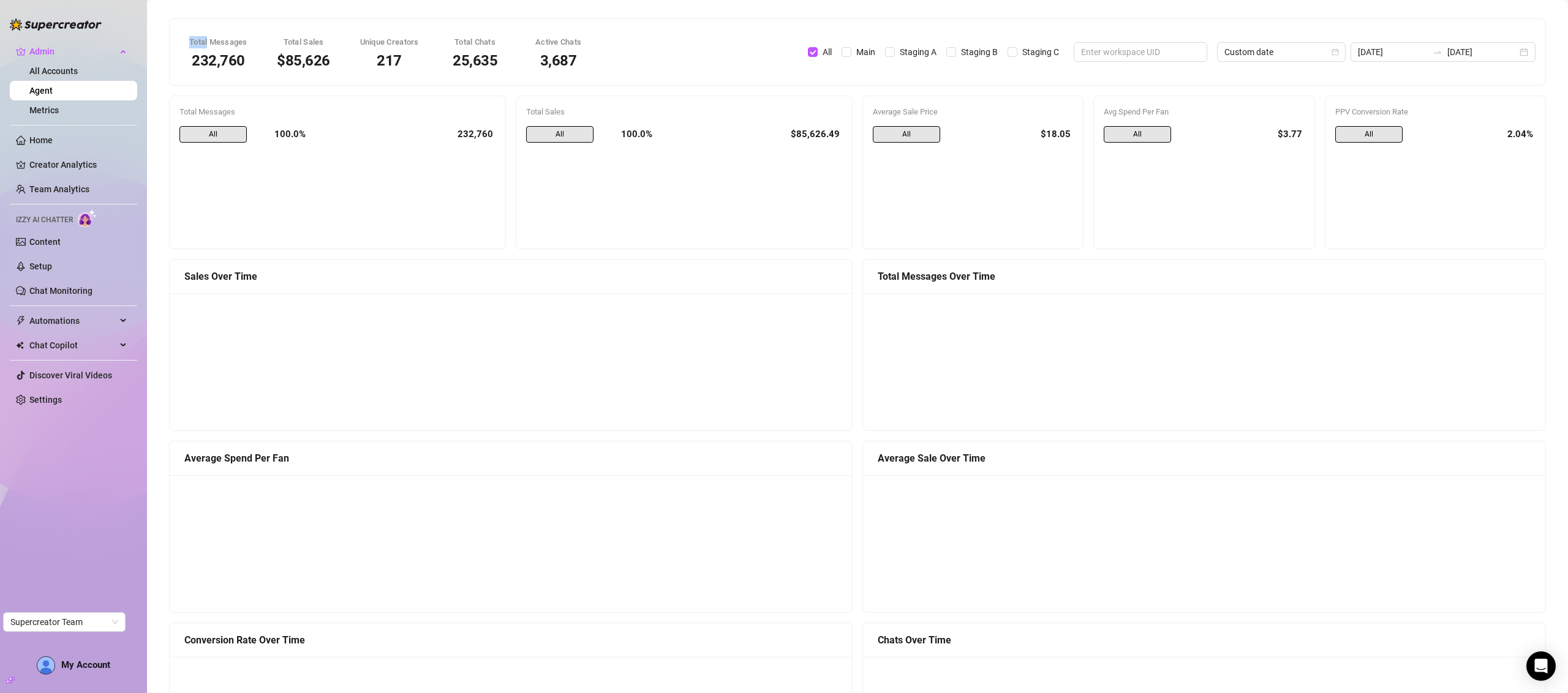
click at [195, 44] on div "Total Messages" at bounding box center [218, 42] width 58 height 13
drag, startPoint x: 195, startPoint y: 44, endPoint x: 623, endPoint y: 71, distance: 428.9
click at [622, 71] on div "Total Messages 232,760 Total Sales $85,626 Unique Creators 217 Total Chats 25,6…" at bounding box center [857, 52] width 1371 height 46
click at [623, 71] on div "Total Messages 232,760 Total Sales $85,626 Unique Creators 217 Total Chats 25,6…" at bounding box center [857, 52] width 1371 height 46
click at [817, 51] on input "All" at bounding box center [812, 52] width 10 height 10
